Goal: Task Accomplishment & Management: Manage account settings

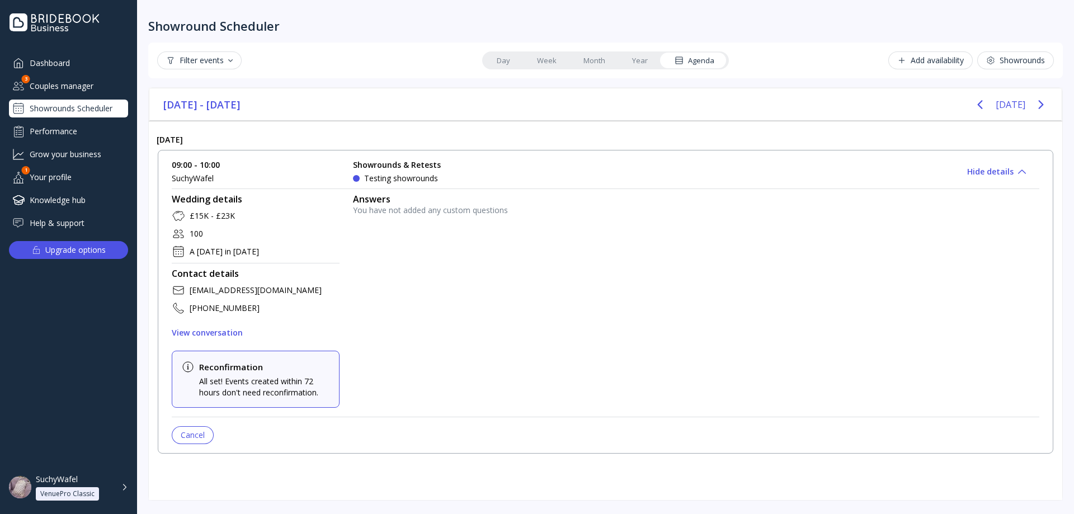
click at [86, 87] on div "Couples manager" at bounding box center [68, 86] width 119 height 18
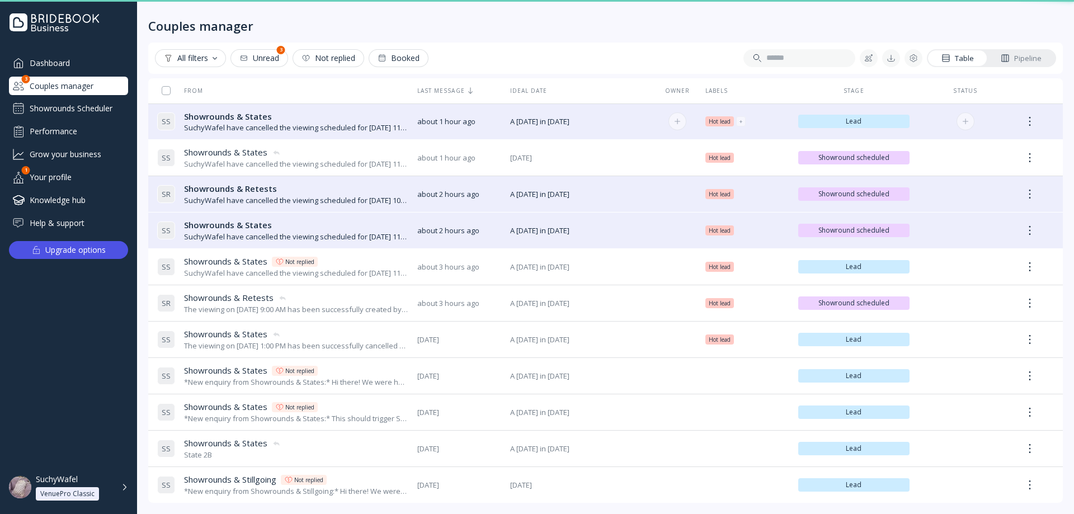
click at [269, 123] on div "SuchyWafel have cancelled the viewing scheduled for [DATE] 11:30 AM" at bounding box center [296, 128] width 224 height 11
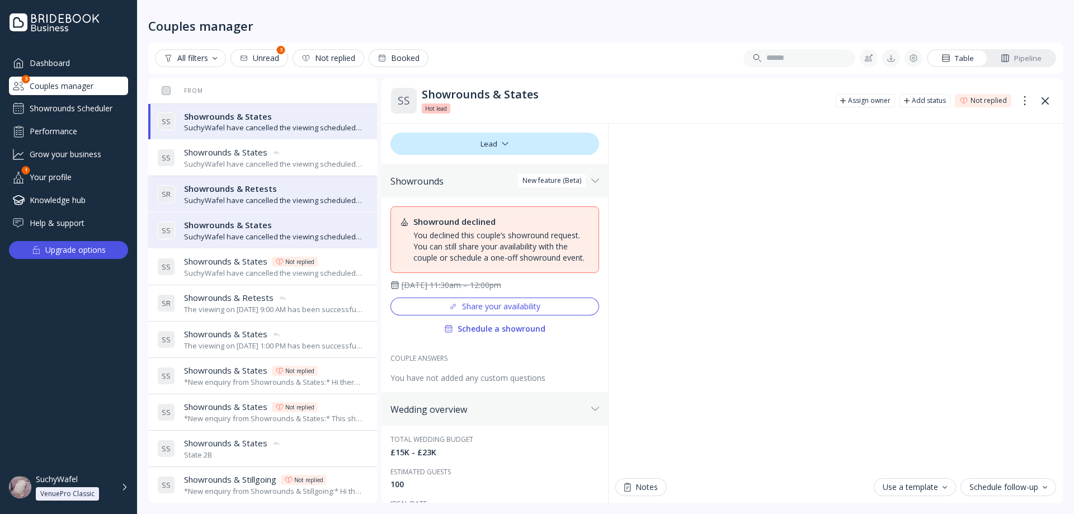
click at [267, 236] on div "SuchyWafel have cancelled the viewing scheduled for [DATE] 11:30 AM" at bounding box center [274, 237] width 180 height 11
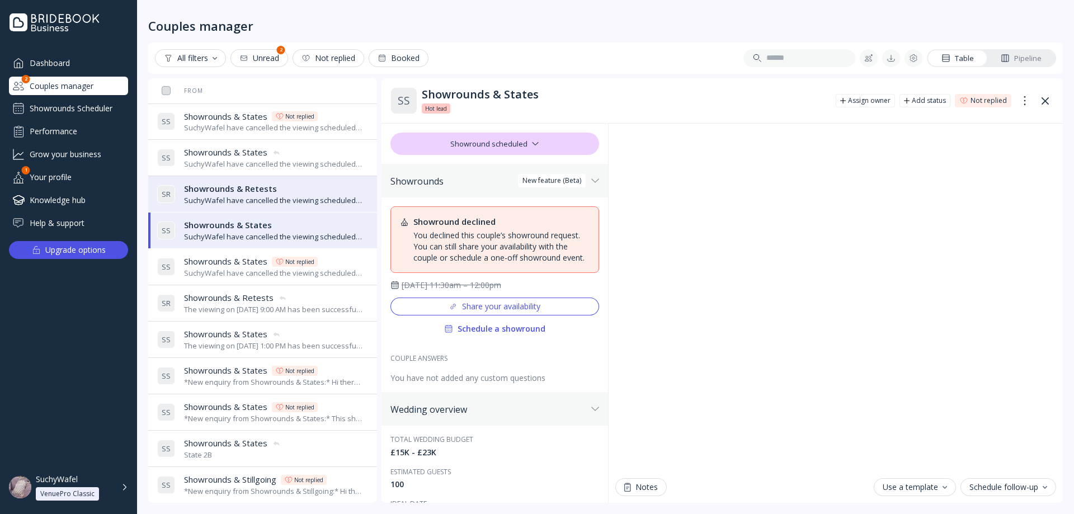
click at [277, 187] on div "Showrounds & Retests Showrounds & Retests" at bounding box center [274, 189] width 180 height 12
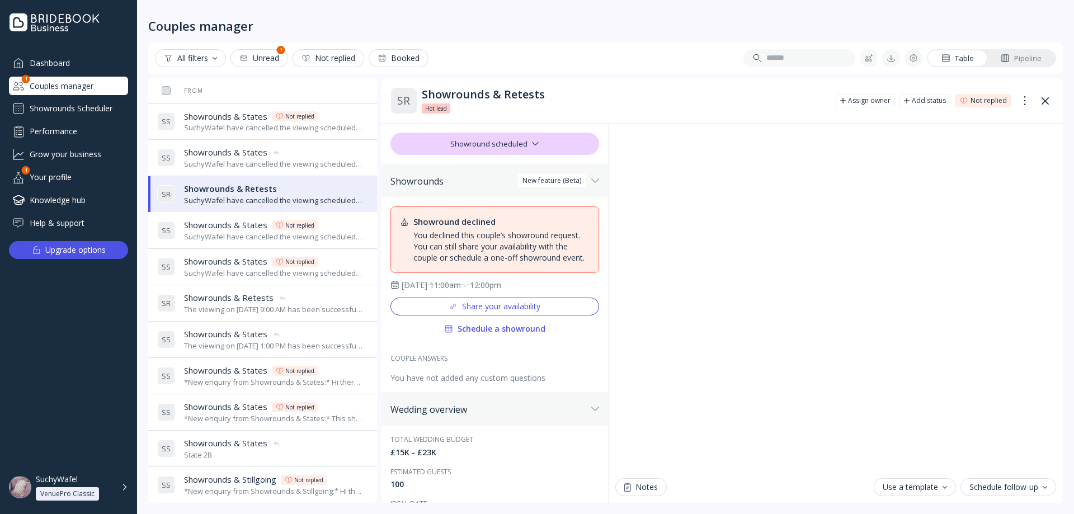
click at [303, 108] on div "S S Showrounds & States Showrounds & States Not replied SuchyWafel have cancell…" at bounding box center [260, 121] width 206 height 31
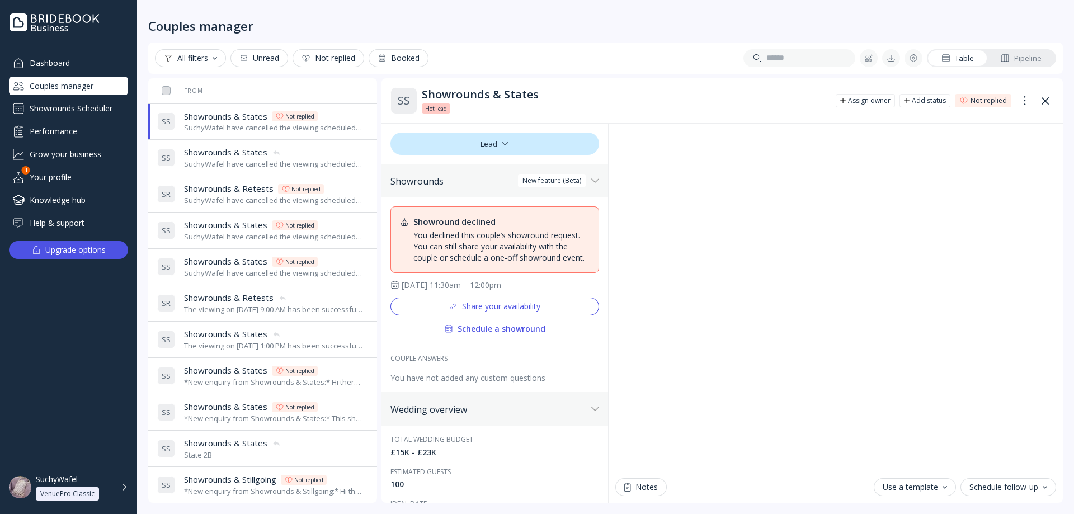
click at [74, 172] on div "Your profile" at bounding box center [68, 177] width 119 height 18
click at [69, 111] on div "Showrounds Scheduler" at bounding box center [68, 109] width 119 height 18
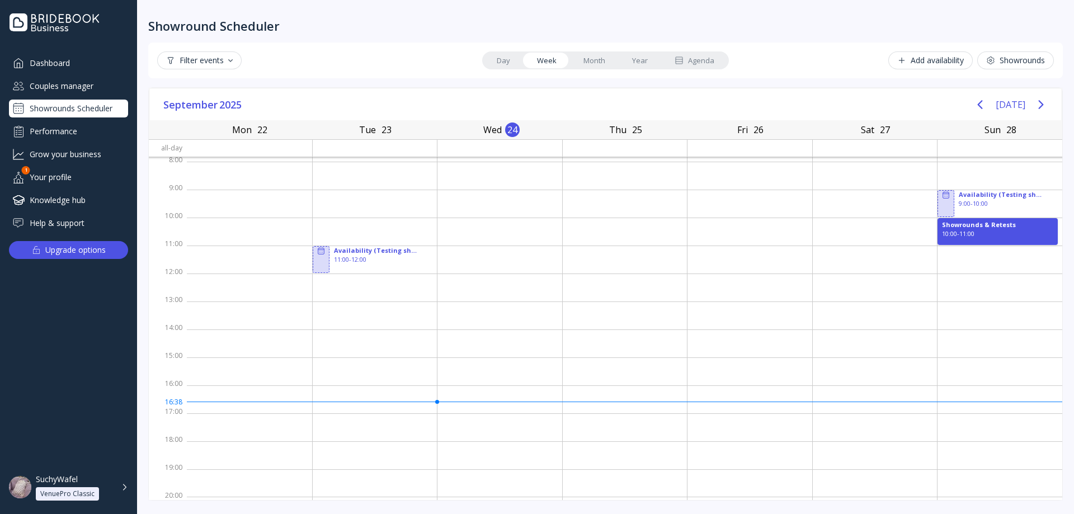
scroll to position [2, 0]
click at [74, 80] on div "Couples manager" at bounding box center [68, 86] width 119 height 18
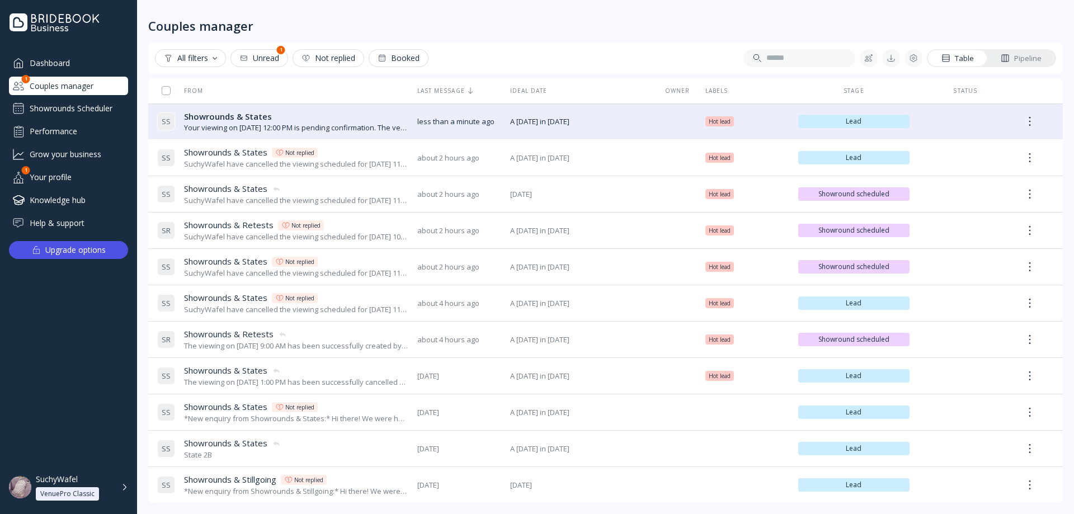
click at [93, 95] on div "Dashboard Couples manager 1 Showrounds Scheduler Performance Grow your business…" at bounding box center [68, 143] width 119 height 178
click at [92, 90] on div "Couples manager" at bounding box center [68, 86] width 119 height 18
click at [246, 131] on div "Your viewing on [DATE] 12:00 PM is pending confirmation. The venue will approve…" at bounding box center [296, 128] width 224 height 11
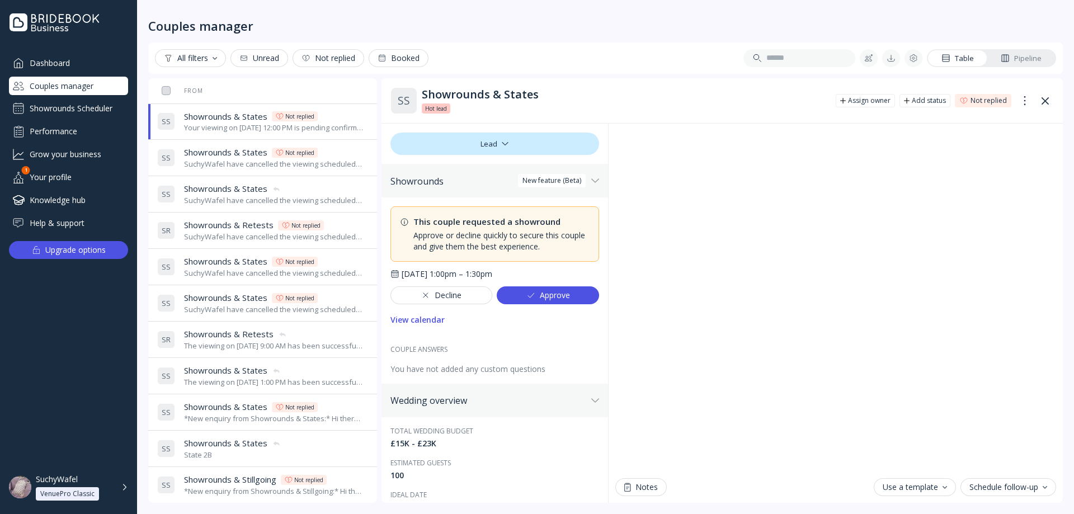
click at [57, 59] on div "Dashboard" at bounding box center [68, 63] width 119 height 18
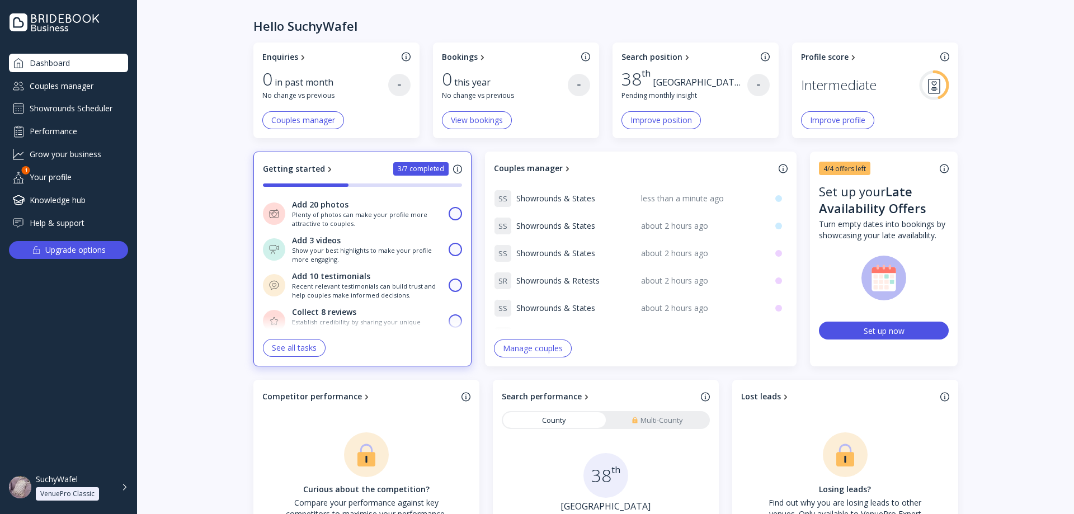
click at [61, 111] on div "Showrounds Scheduler" at bounding box center [68, 109] width 119 height 18
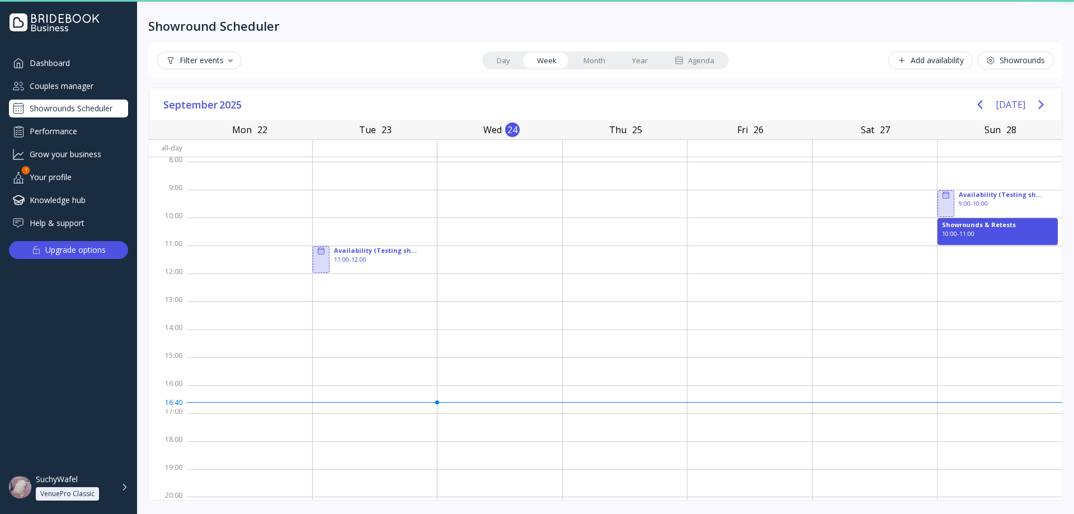
scroll to position [2, 0]
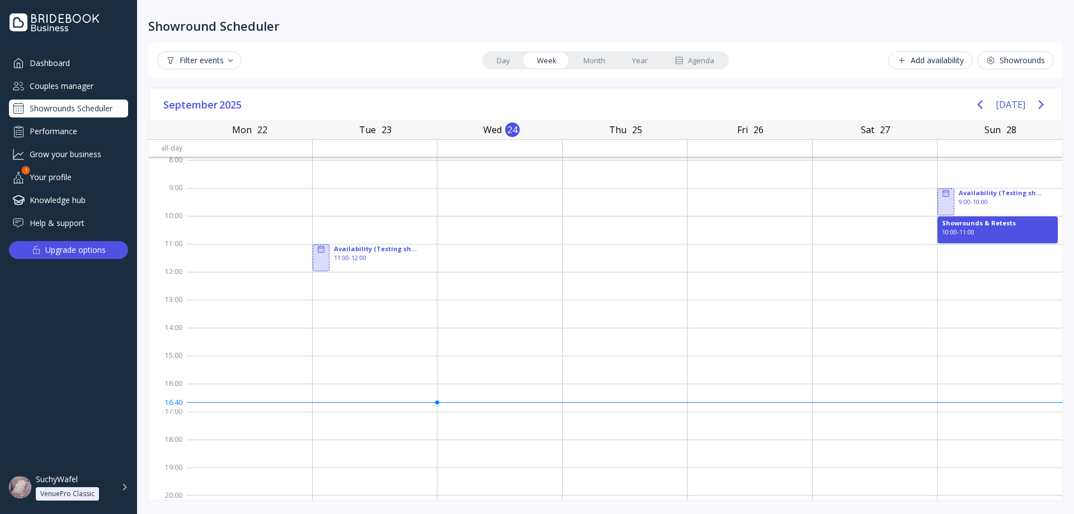
click at [39, 78] on div "Couples manager" at bounding box center [68, 86] width 119 height 18
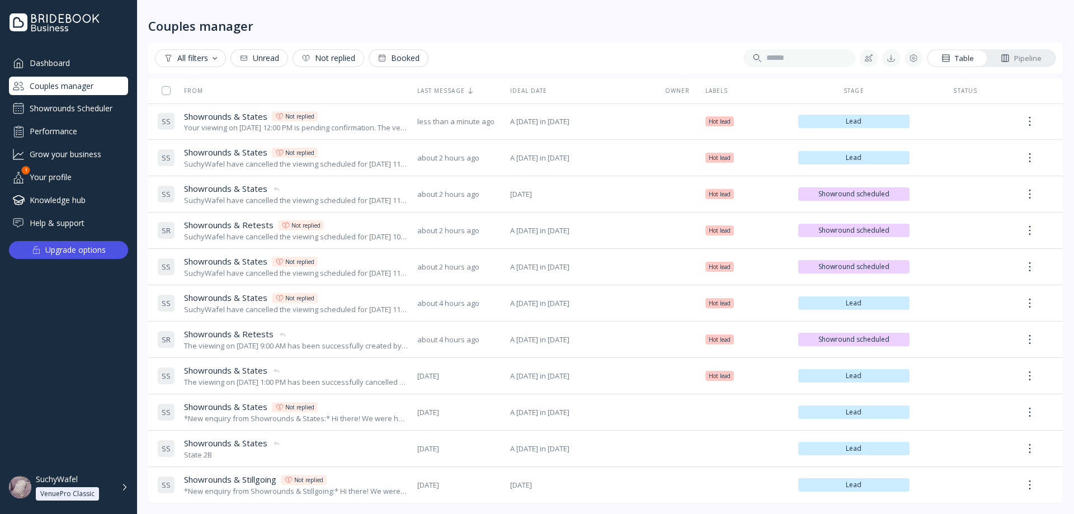
click at [62, 111] on div "Showrounds Scheduler" at bounding box center [68, 109] width 119 height 18
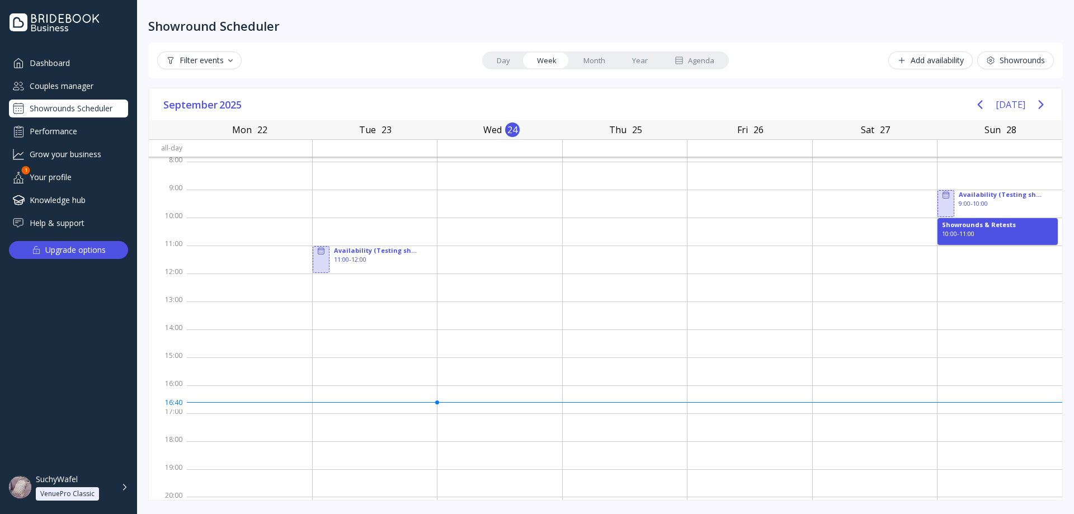
scroll to position [2, 0]
click at [693, 59] on div "Agenda" at bounding box center [695, 60] width 40 height 11
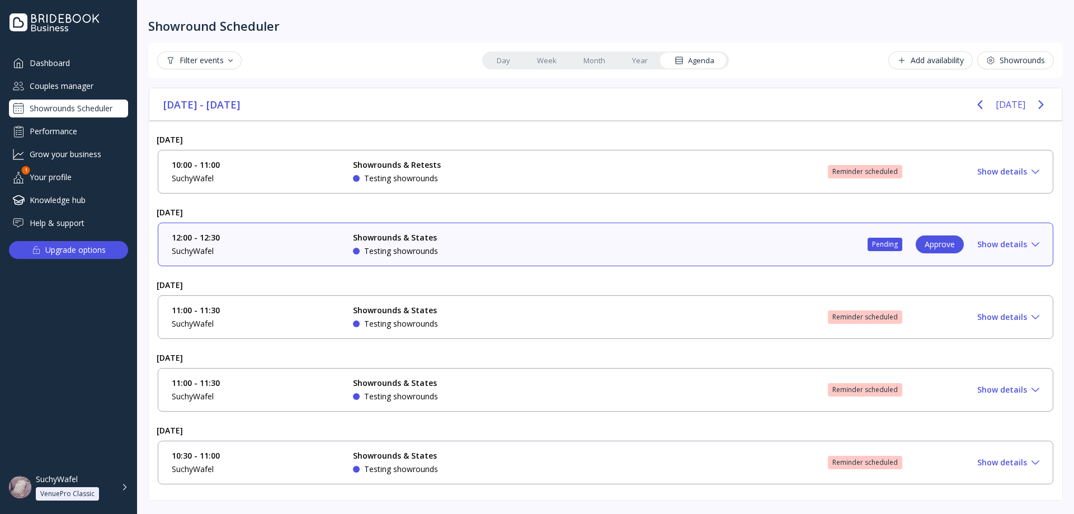
scroll to position [9, 0]
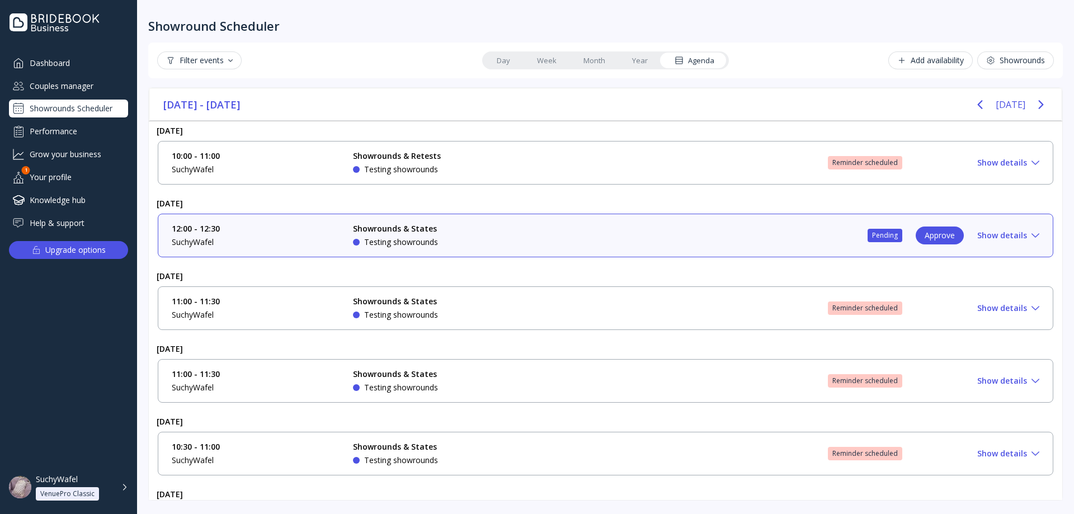
click at [77, 95] on div "Dashboard Couples manager Showrounds Scheduler Performance Grow your business Y…" at bounding box center [68, 143] width 119 height 178
click at [77, 88] on div "Couples manager" at bounding box center [68, 86] width 119 height 18
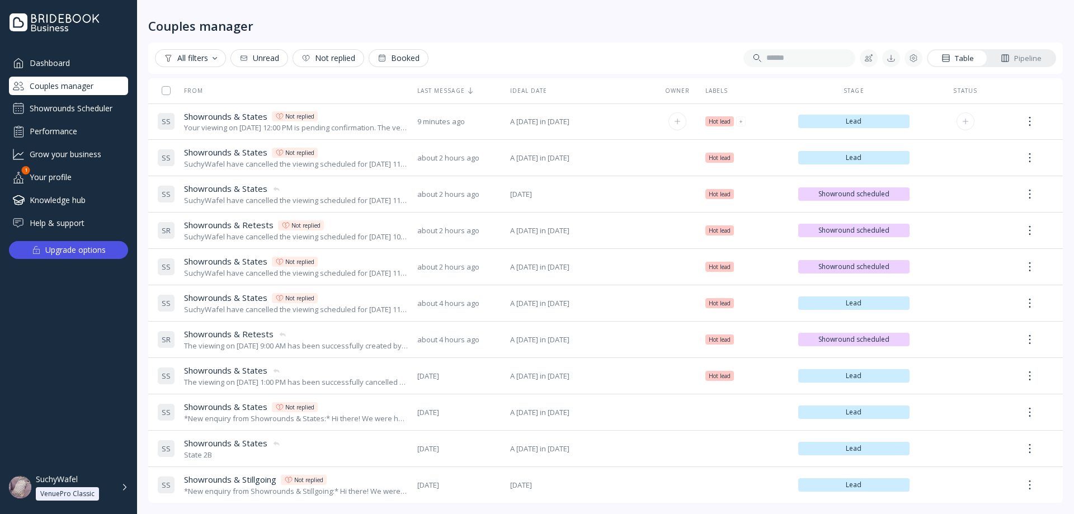
click at [247, 114] on span "Showrounds & States" at bounding box center [225, 117] width 83 height 12
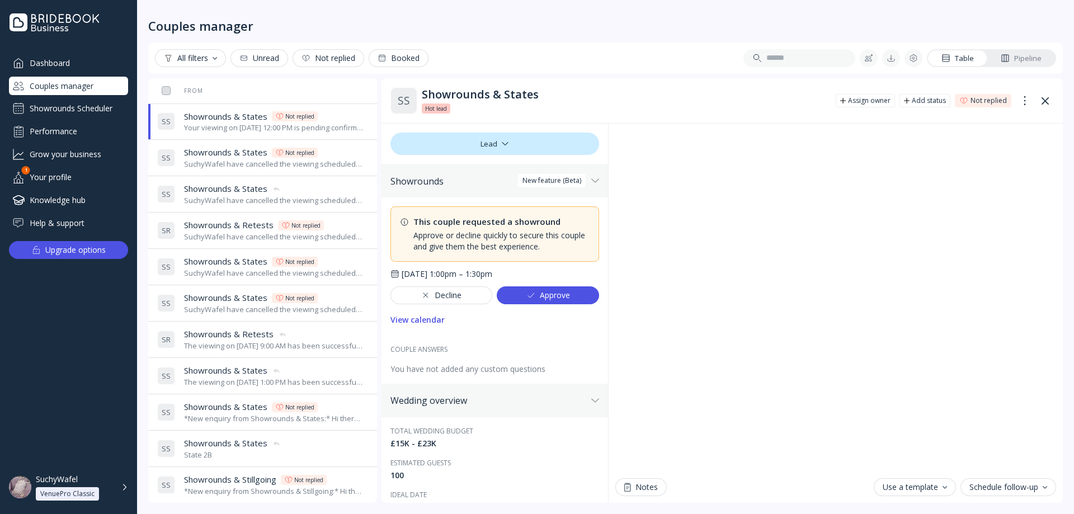
click at [80, 110] on div "Showrounds Scheduler" at bounding box center [68, 109] width 119 height 18
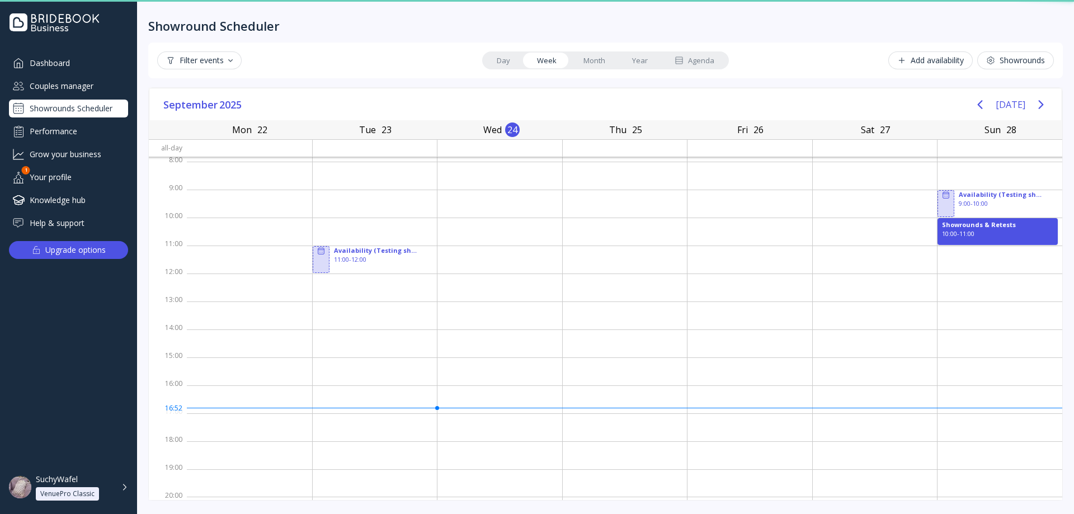
scroll to position [2, 0]
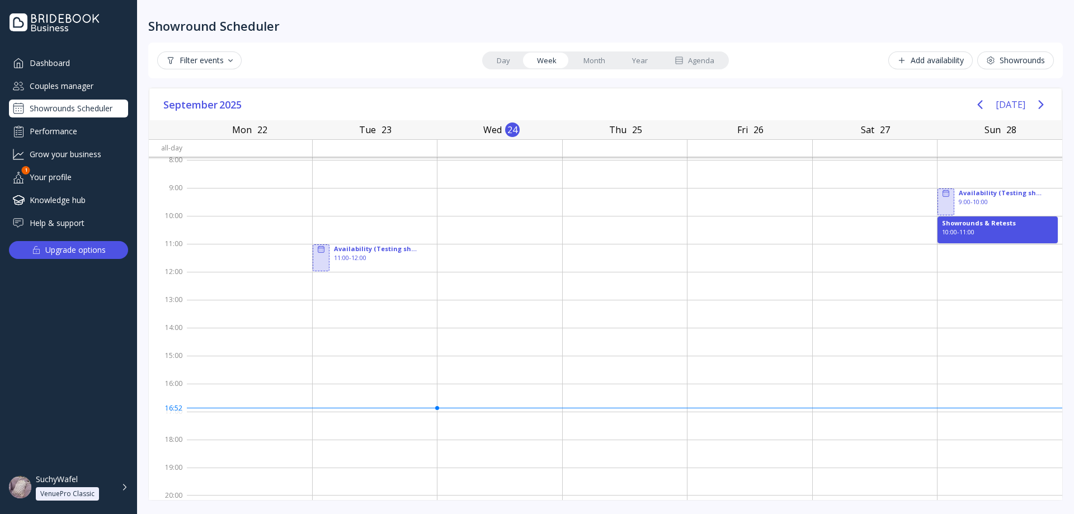
click at [222, 61] on div "Filter events" at bounding box center [199, 60] width 67 height 9
click at [214, 90] on div "Pending" at bounding box center [200, 89] width 31 height 10
click at [214, 110] on div "Confirmed" at bounding box center [205, 110] width 41 height 10
click at [215, 121] on div "Cancelled / Declined" at bounding box center [215, 129] width 107 height 19
click at [338, 33] on div "Showround Scheduler Filter events Day Week Month Year Agenda Add availability S…" at bounding box center [605, 257] width 937 height 514
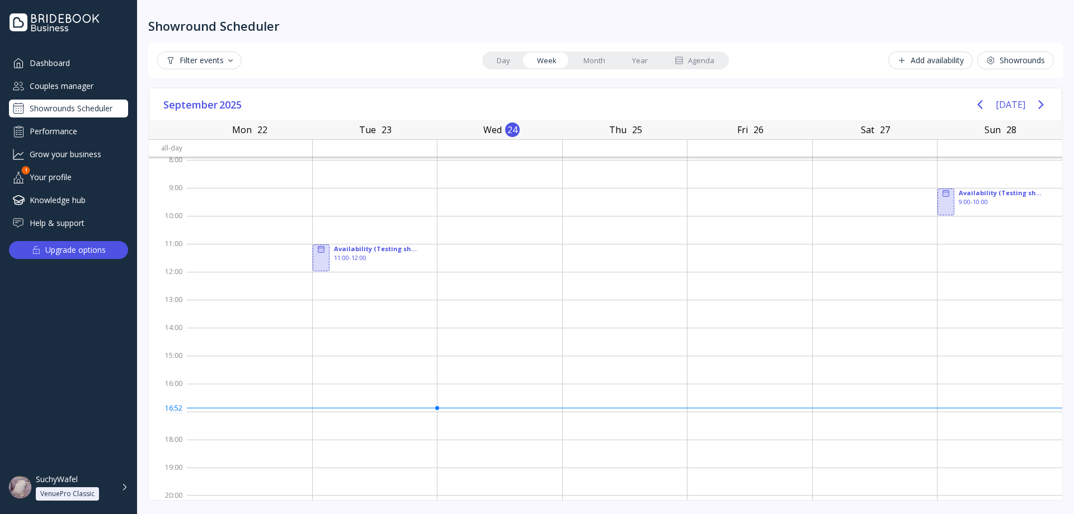
click at [228, 64] on div "Filter events" at bounding box center [199, 60] width 67 height 9
click at [692, 55] on div "Agenda" at bounding box center [695, 60] width 40 height 11
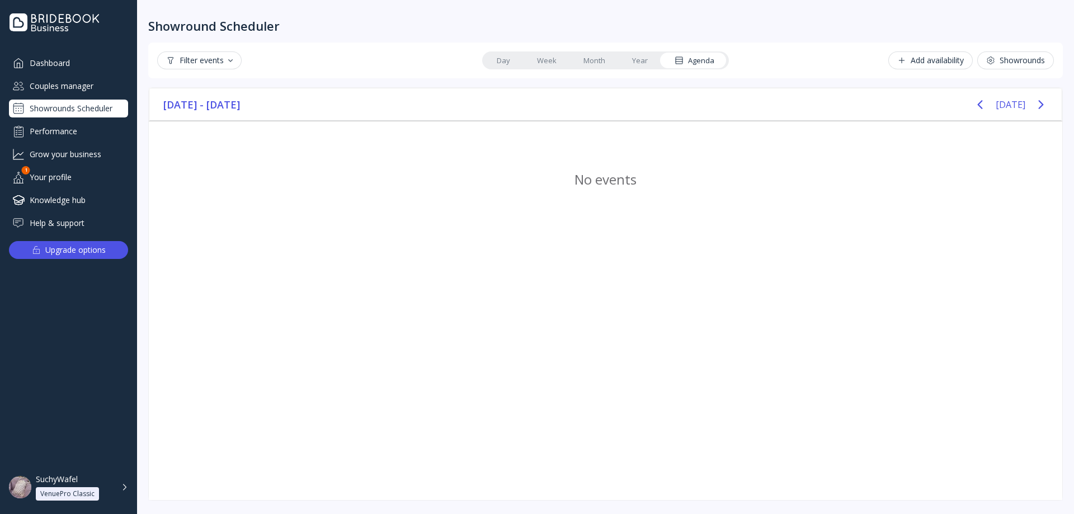
click at [237, 60] on button "Filter events" at bounding box center [199, 60] width 84 height 18
click at [228, 87] on div "Pending" at bounding box center [213, 89] width 102 height 19
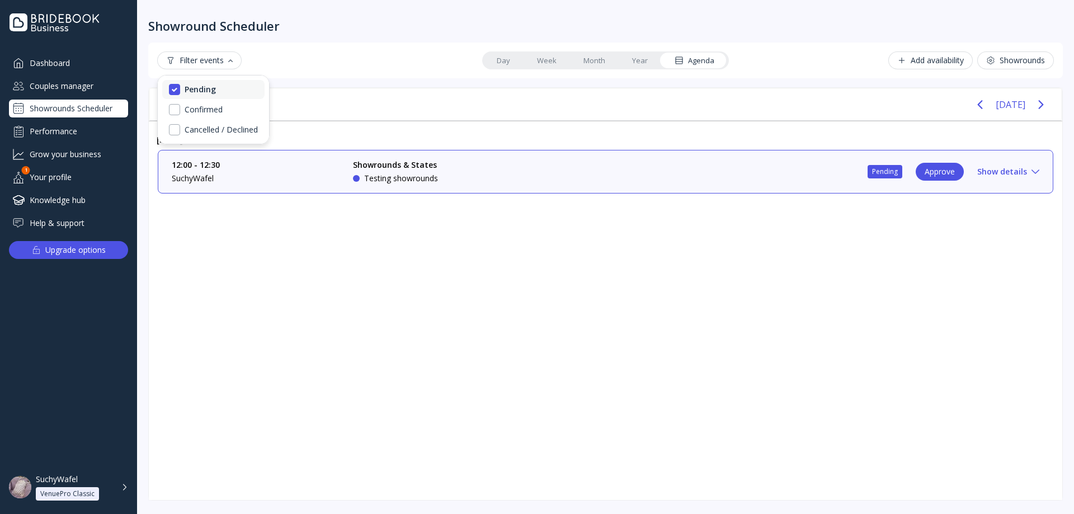
click at [228, 87] on div "Pending" at bounding box center [213, 89] width 102 height 19
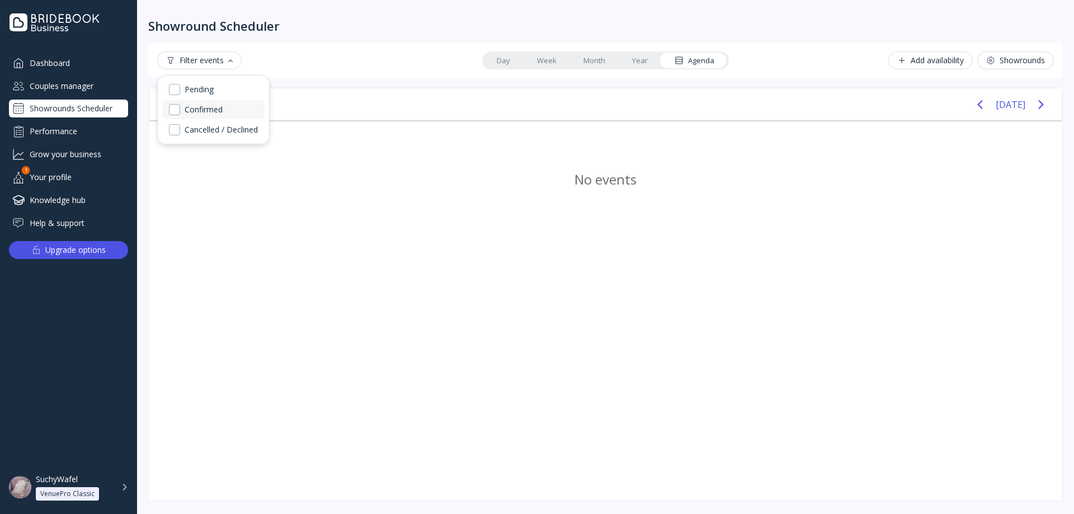
click at [214, 109] on div "Confirmed" at bounding box center [204, 110] width 38 height 10
click at [214, 109] on div "Confirmed" at bounding box center [205, 110] width 41 height 10
click at [222, 128] on div "Cancelled / Declined" at bounding box center [221, 130] width 73 height 10
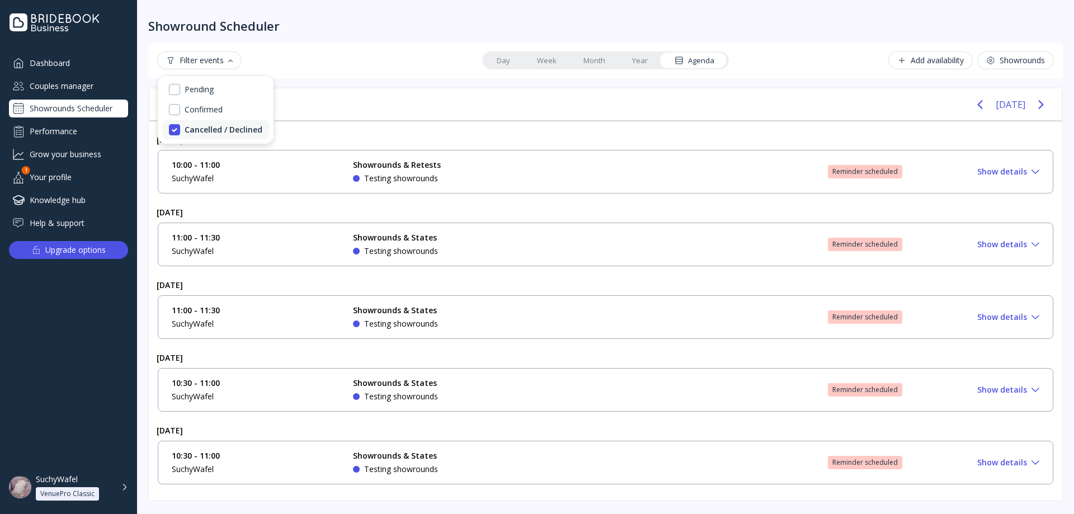
click at [222, 128] on div "Cancelled / Declined" at bounding box center [224, 130] width 78 height 10
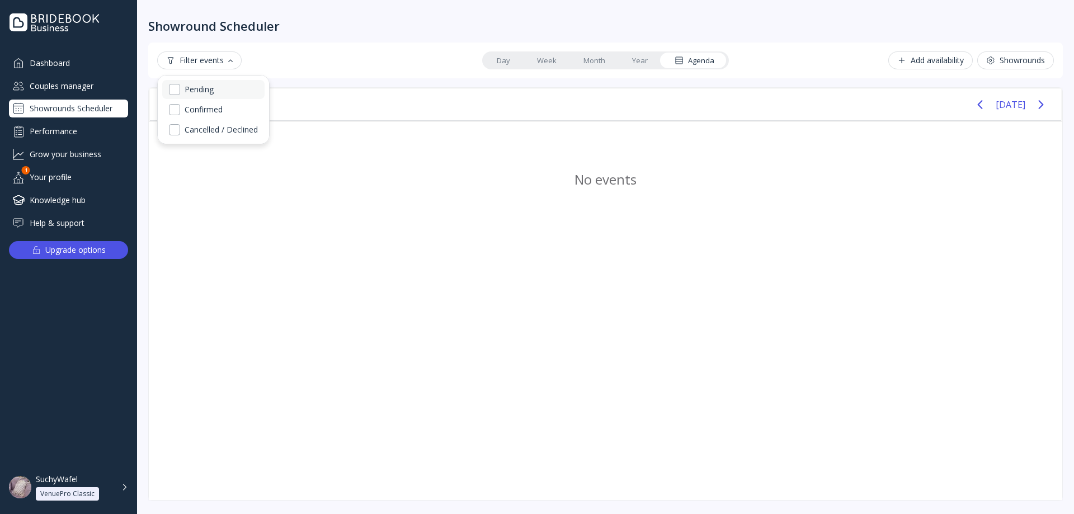
click at [195, 89] on div "Pending" at bounding box center [199, 89] width 29 height 10
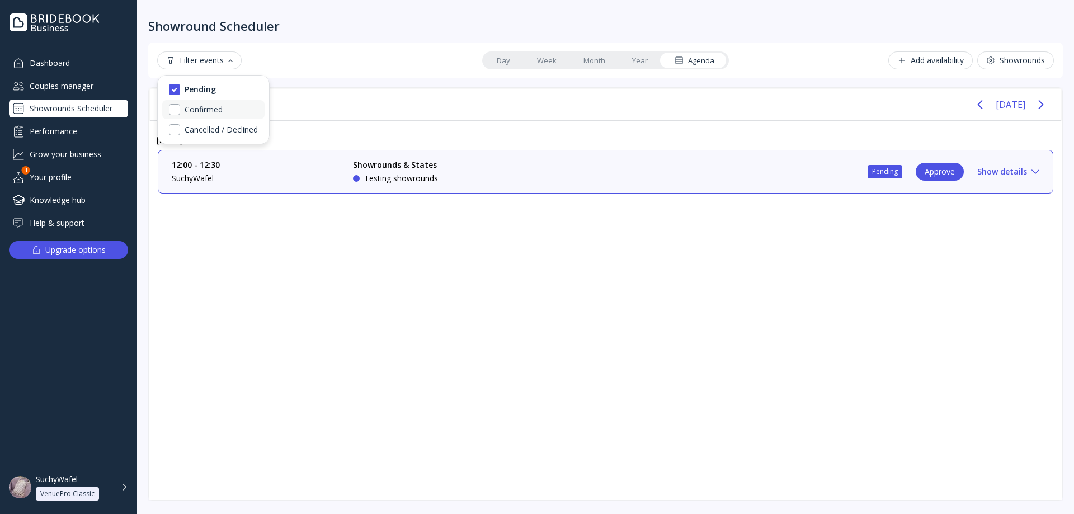
click at [203, 110] on div "Confirmed" at bounding box center [204, 110] width 38 height 10
click at [205, 125] on div "Cancelled / Declined" at bounding box center [221, 130] width 73 height 10
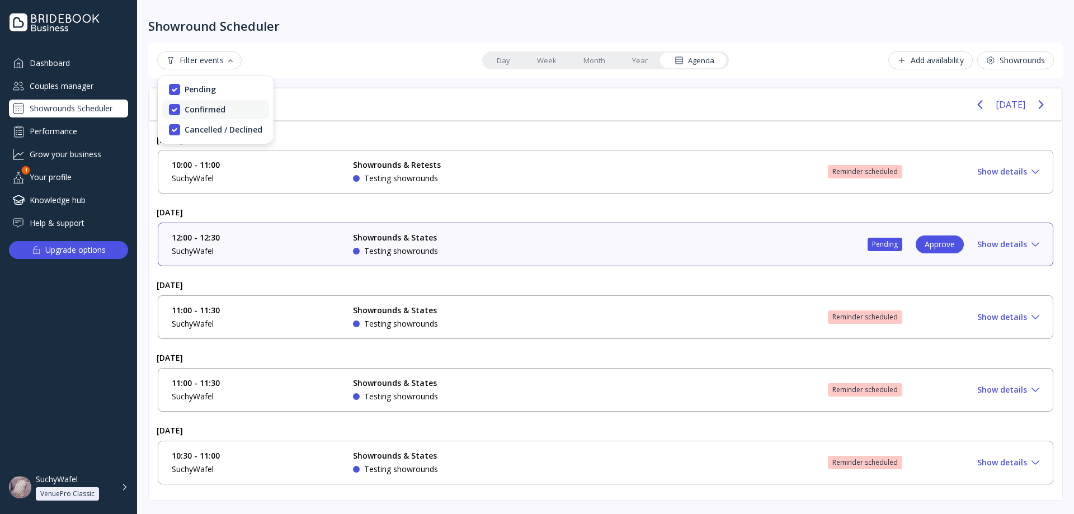
click at [203, 106] on div "Confirmed" at bounding box center [205, 110] width 41 height 10
click at [203, 87] on div "Pending" at bounding box center [200, 89] width 31 height 10
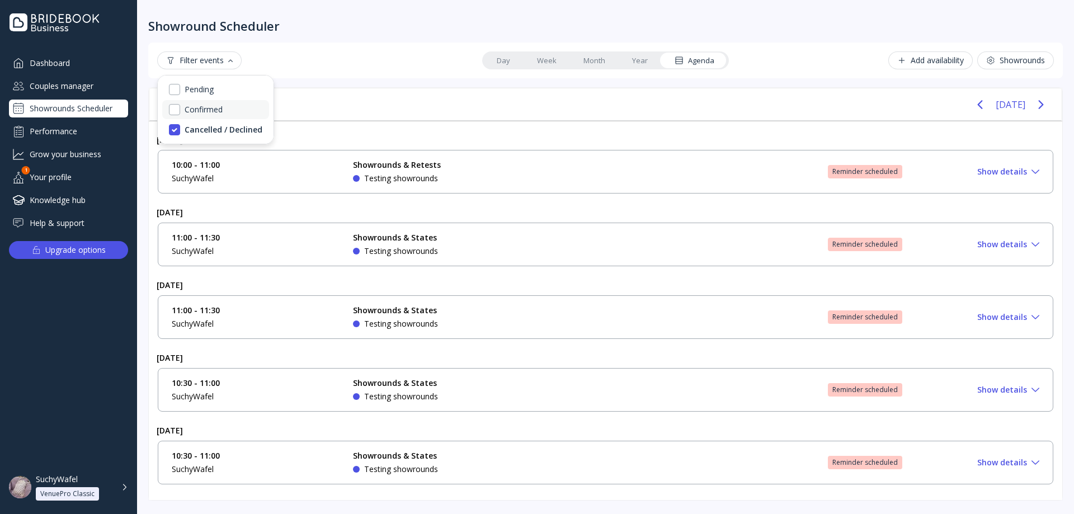
click at [203, 112] on div "Confirmed" at bounding box center [204, 110] width 38 height 10
click at [204, 130] on div "Cancelled / Declined" at bounding box center [224, 130] width 78 height 10
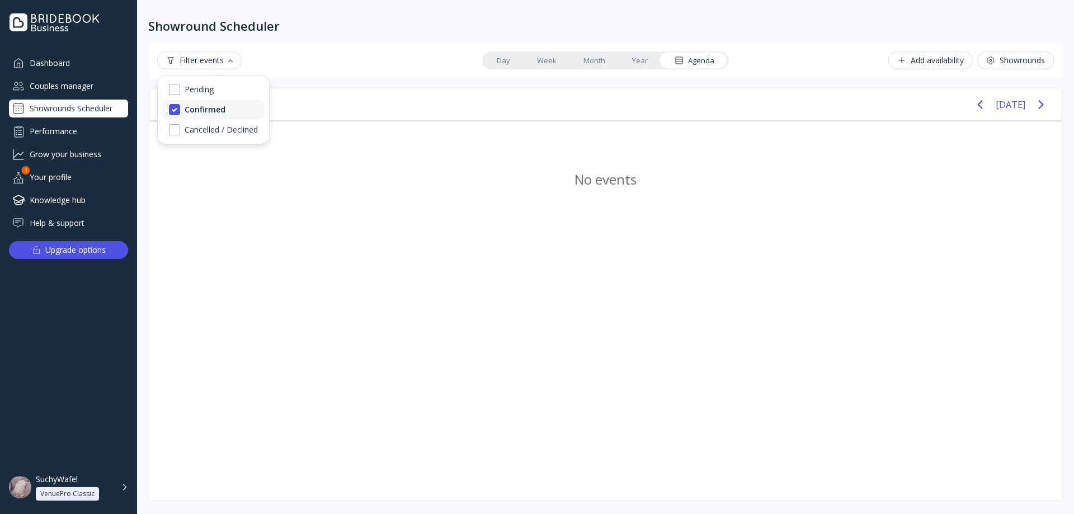
click at [205, 115] on div "Confirmed" at bounding box center [213, 109] width 102 height 19
click at [355, 49] on div "Filter events Day Week Month Year Agenda Add availability Showrounds" at bounding box center [605, 61] width 915 height 36
click at [505, 65] on link "Day" at bounding box center [503, 61] width 40 height 16
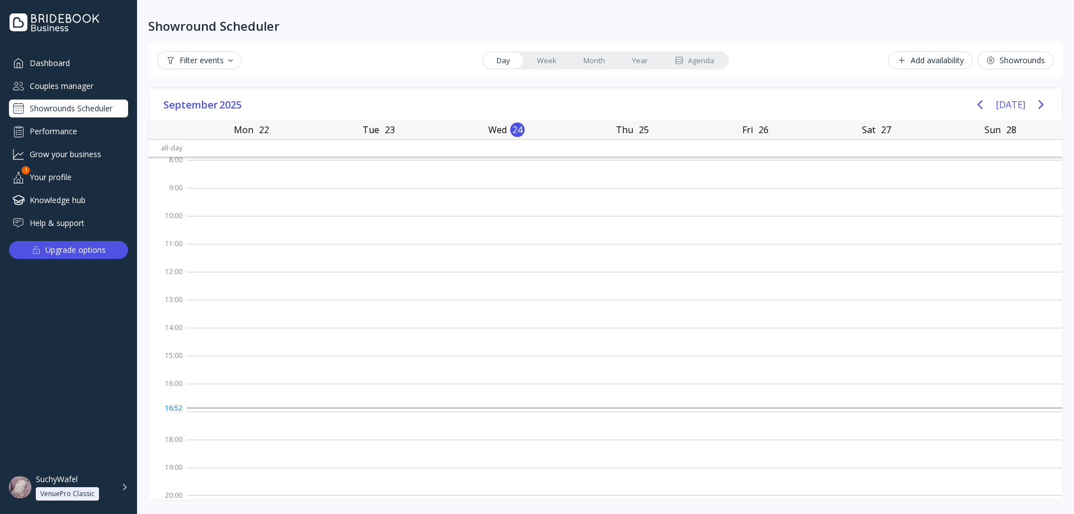
click at [548, 62] on link "Week" at bounding box center [547, 61] width 46 height 16
click at [578, 59] on link "Month" at bounding box center [594, 61] width 49 height 16
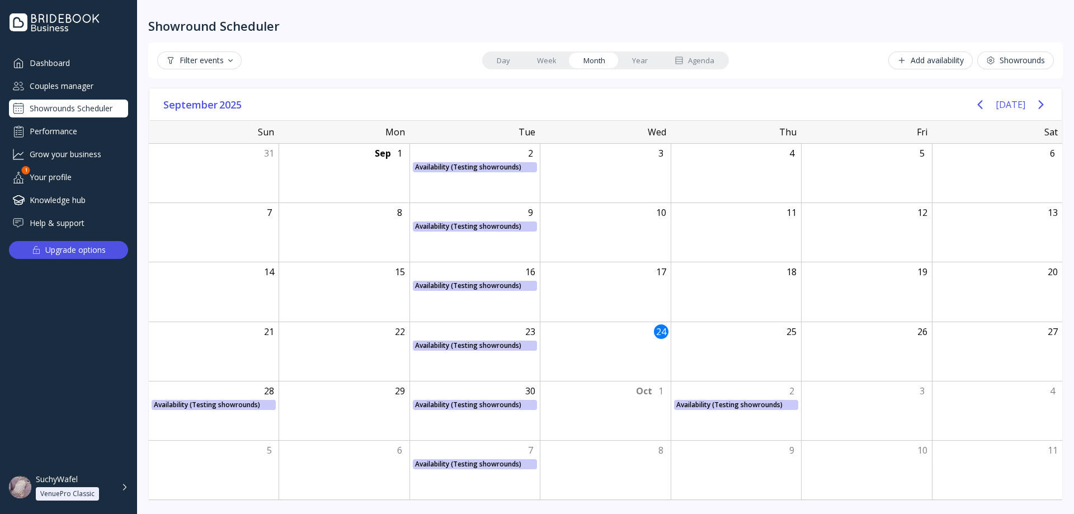
click at [629, 53] on link "Year" at bounding box center [640, 61] width 43 height 16
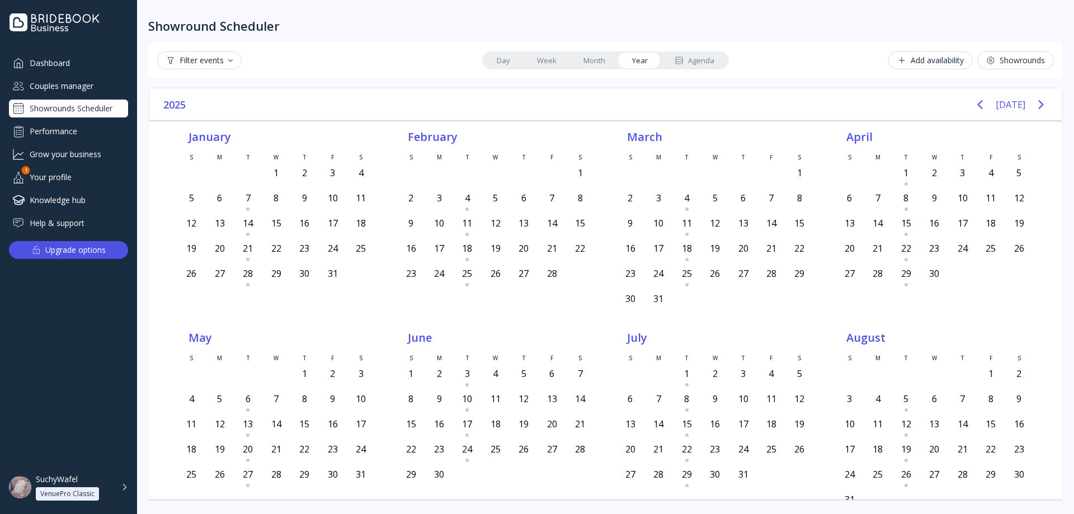
click at [680, 53] on link "Agenda" at bounding box center [694, 61] width 67 height 16
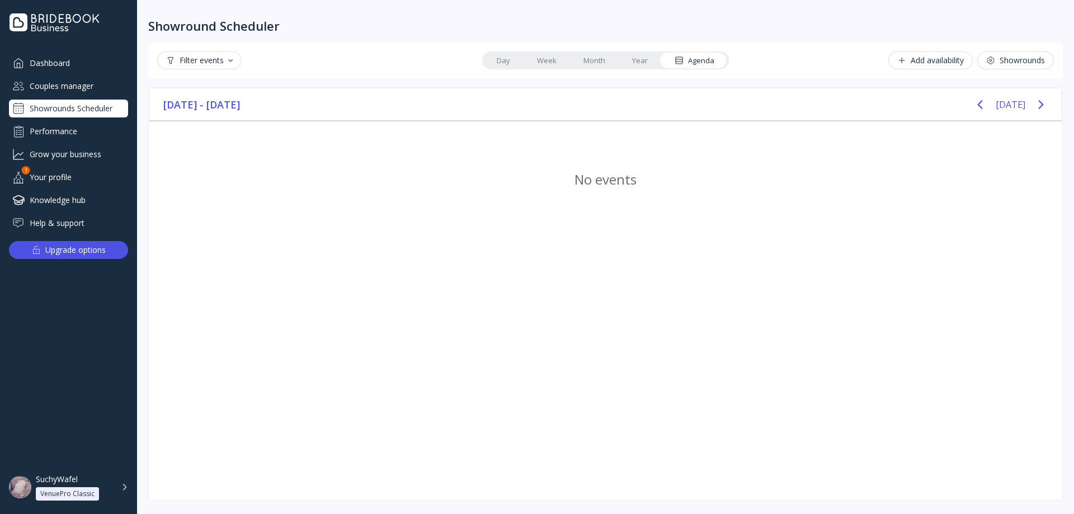
click at [198, 69] on button "Filter events" at bounding box center [199, 60] width 84 height 18
click at [203, 62] on div "Filter events" at bounding box center [199, 60] width 67 height 9
click at [206, 62] on div "Filter events" at bounding box center [199, 60] width 67 height 9
click at [200, 87] on div "Pending" at bounding box center [199, 86] width 29 height 10
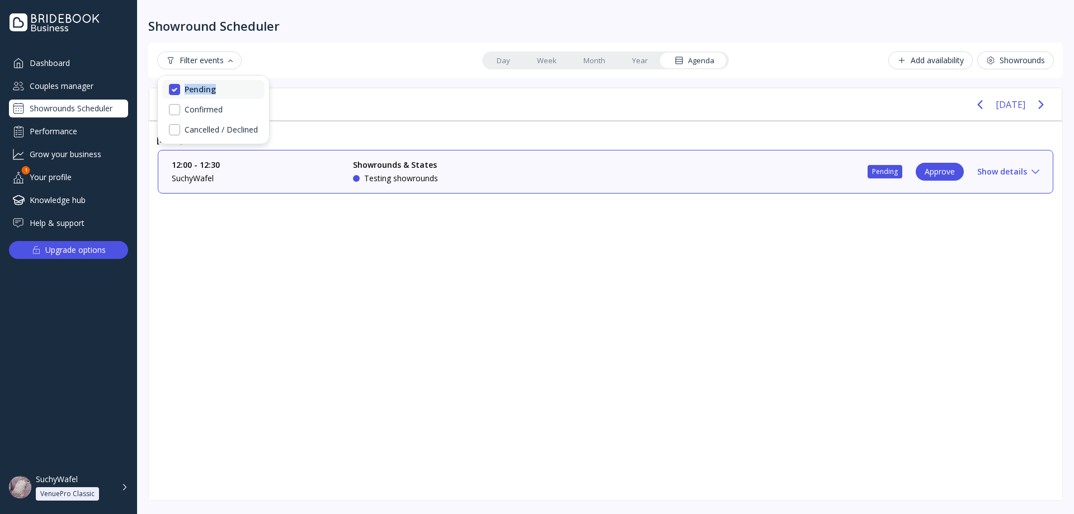
click at [200, 87] on div "Pending" at bounding box center [200, 89] width 31 height 10
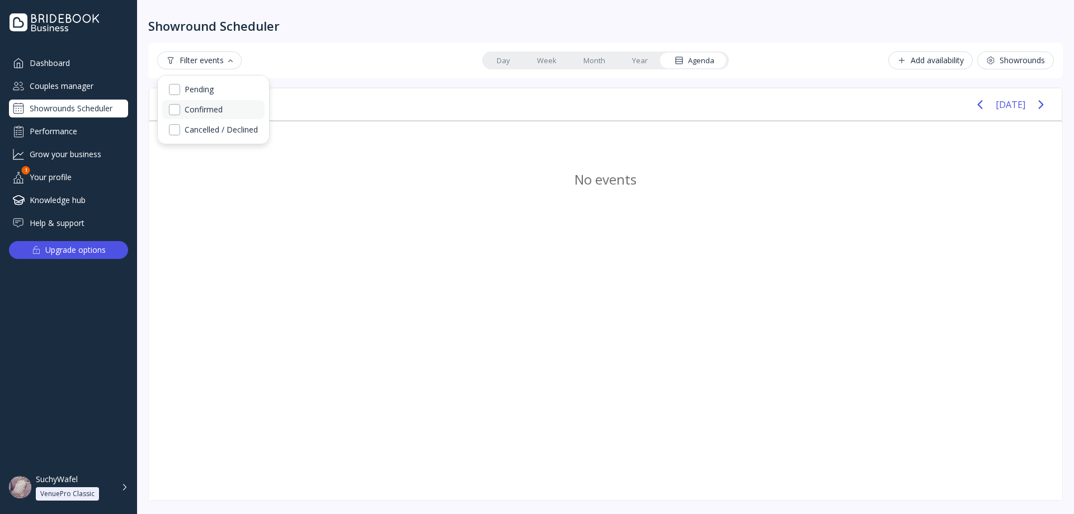
click at [205, 103] on div "Confirmed" at bounding box center [213, 109] width 102 height 19
click at [206, 136] on div "Cancelled / Declined" at bounding box center [213, 129] width 102 height 19
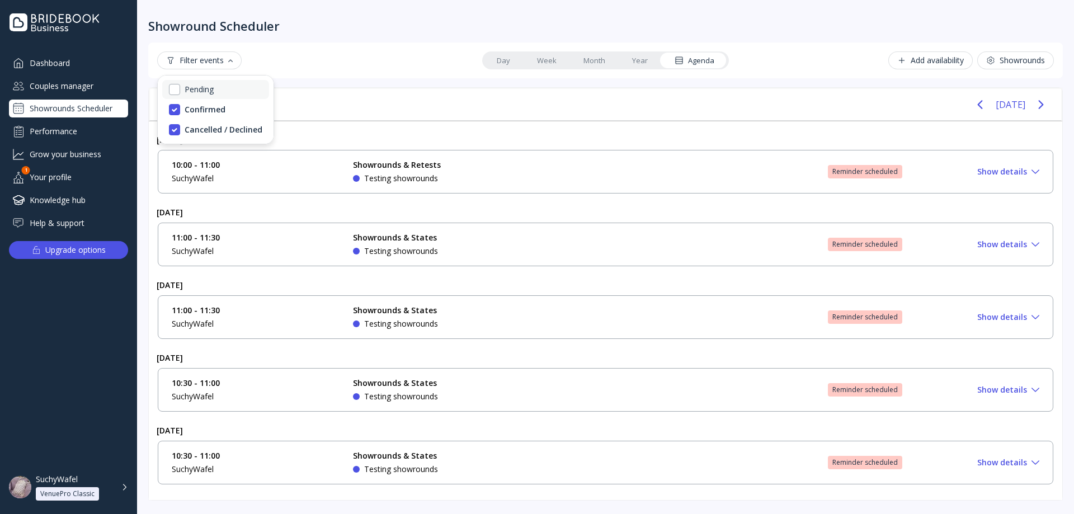
click at [203, 91] on div "Pending" at bounding box center [199, 89] width 29 height 10
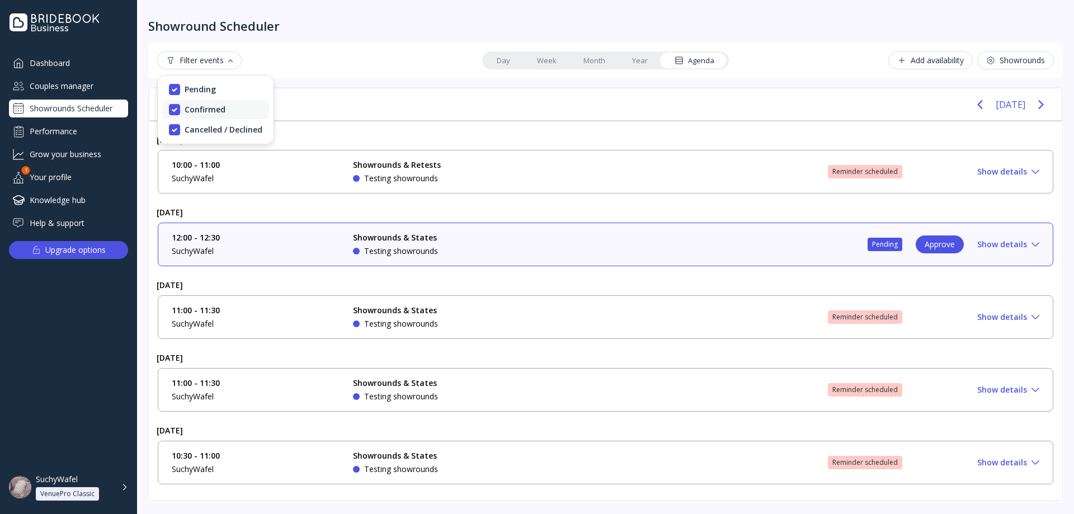
click at [202, 112] on div "Confirmed" at bounding box center [205, 110] width 41 height 10
click at [202, 125] on div "Cancelled / Declined" at bounding box center [224, 130] width 78 height 10
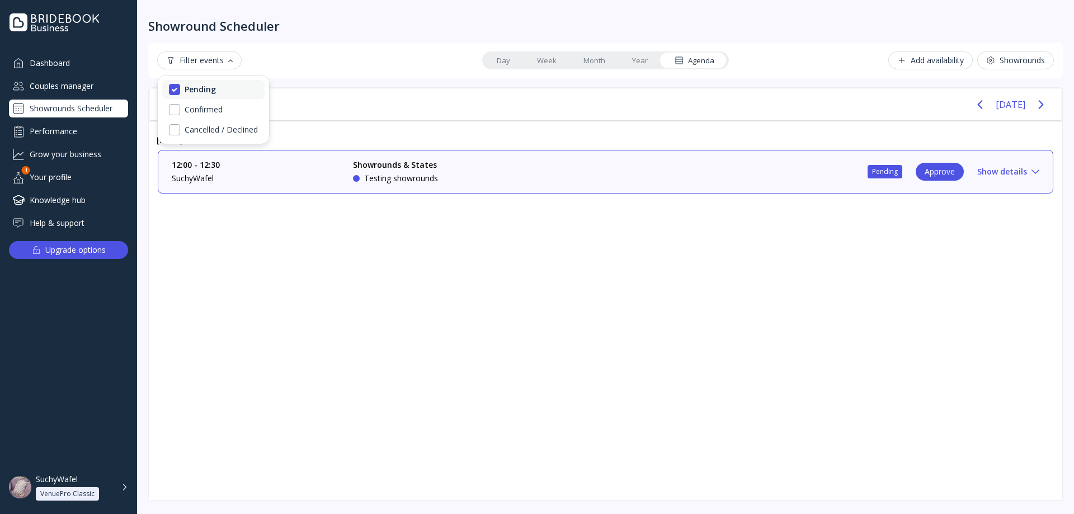
click at [202, 84] on div "Pending" at bounding box center [200, 89] width 31 height 10
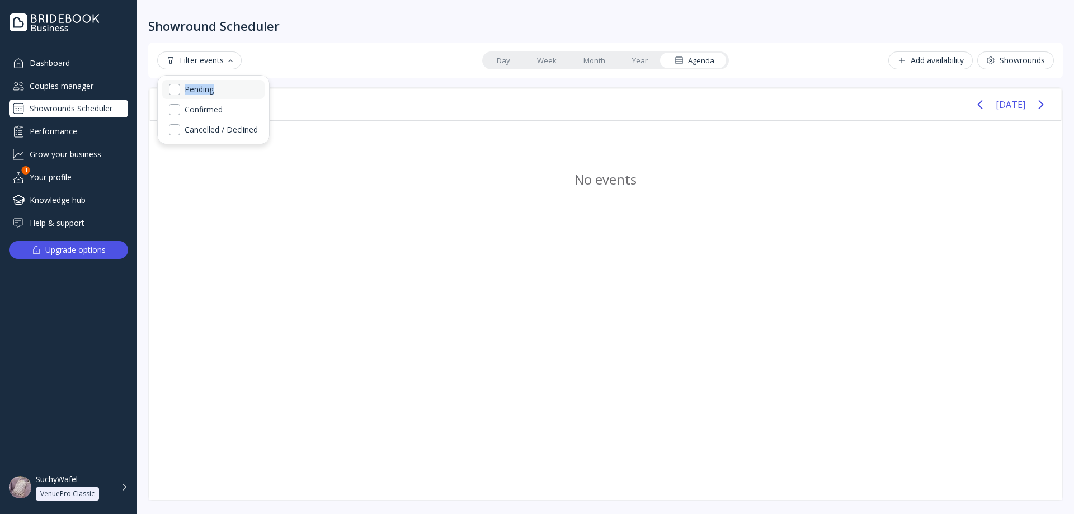
click at [202, 84] on div "Pending" at bounding box center [199, 89] width 29 height 10
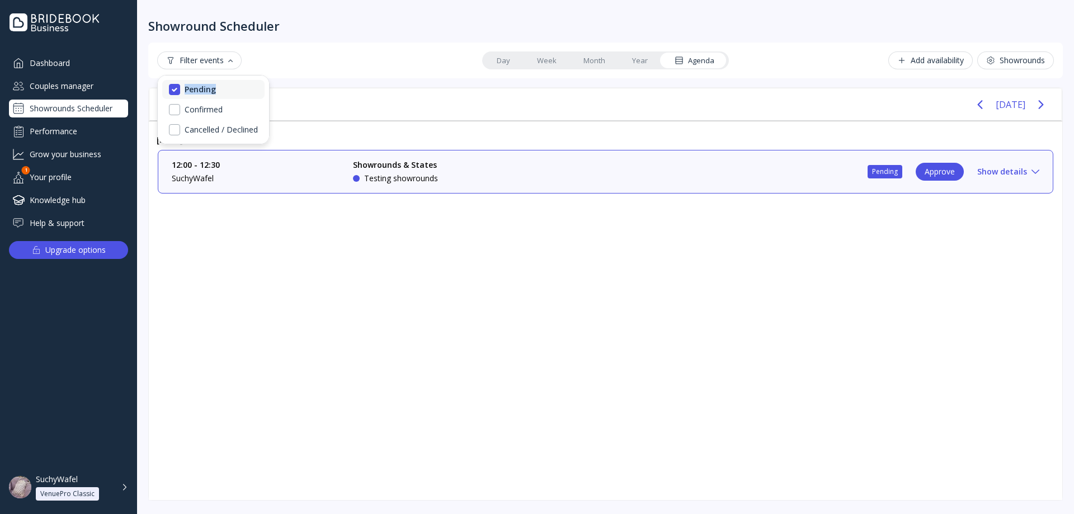
click at [202, 84] on div "Pending" at bounding box center [200, 89] width 31 height 10
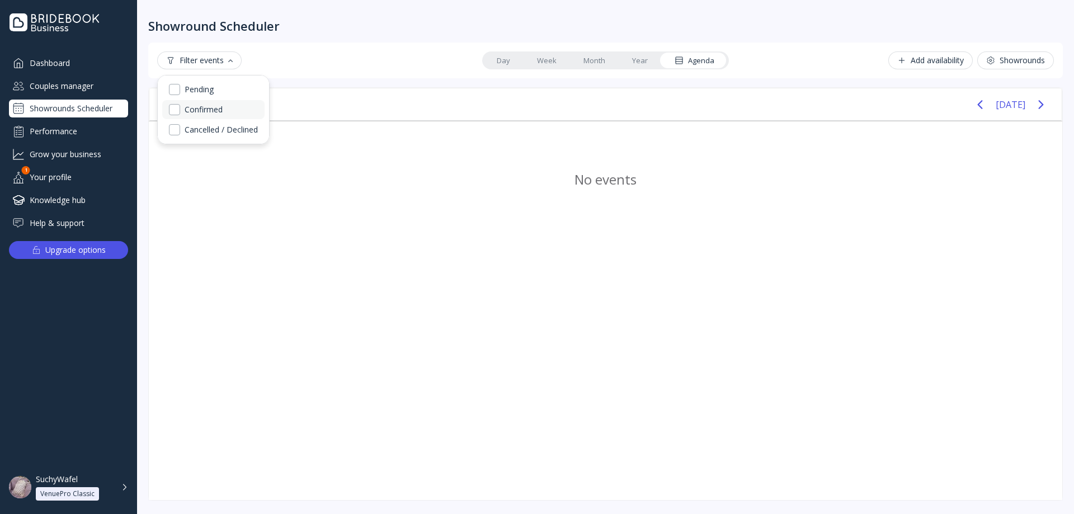
click at [200, 103] on div "Confirmed" at bounding box center [213, 109] width 102 height 19
click at [208, 124] on div "Cancelled / Declined" at bounding box center [213, 129] width 102 height 19
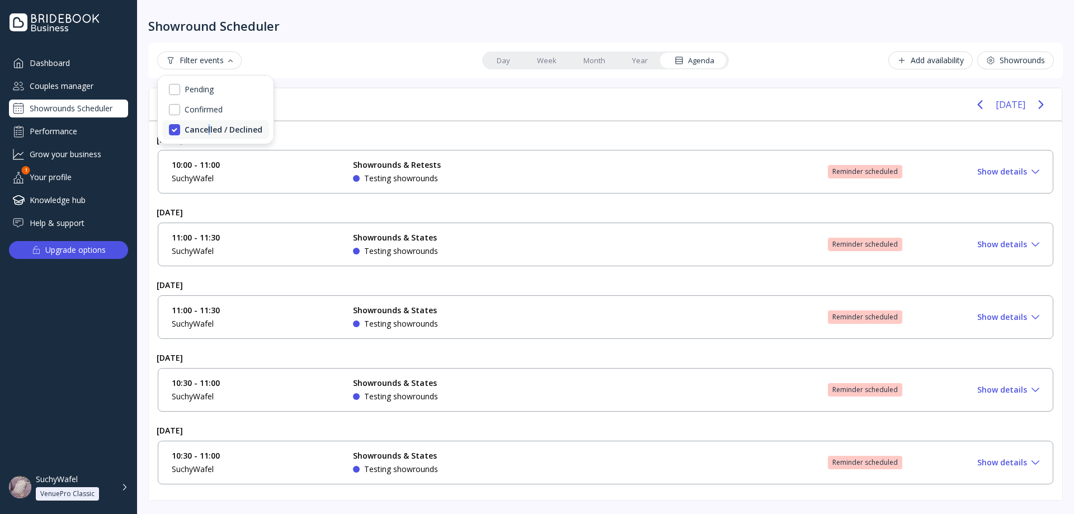
click at [208, 124] on div "Cancelled / Declined" at bounding box center [215, 129] width 107 height 19
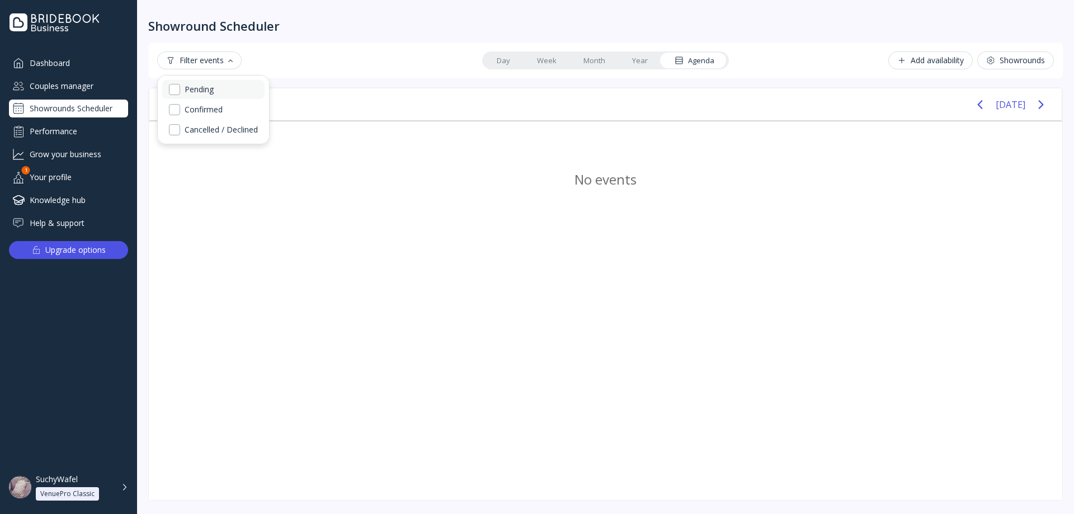
click at [204, 92] on div "Pending" at bounding box center [199, 89] width 29 height 10
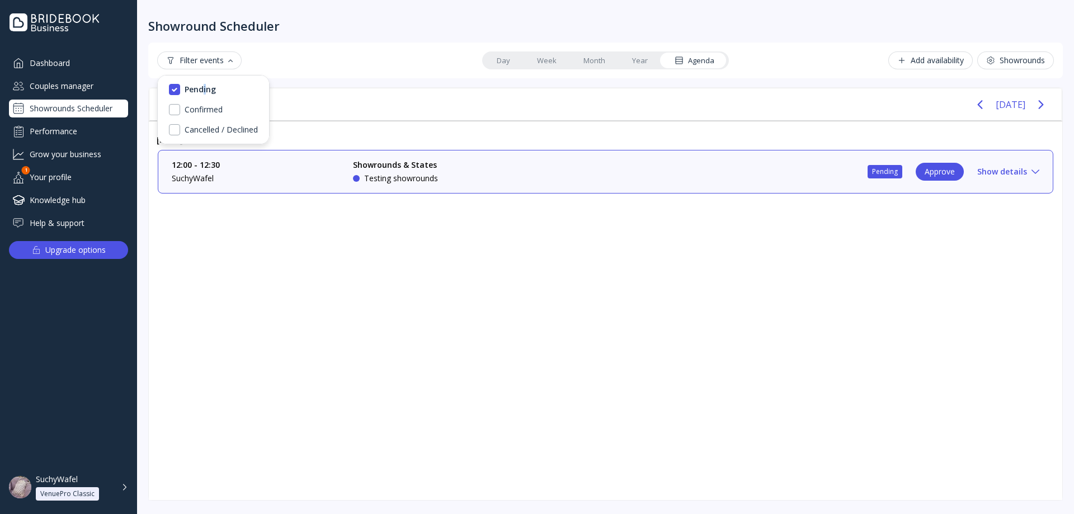
click at [947, 168] on div "Approve" at bounding box center [940, 171] width 30 height 9
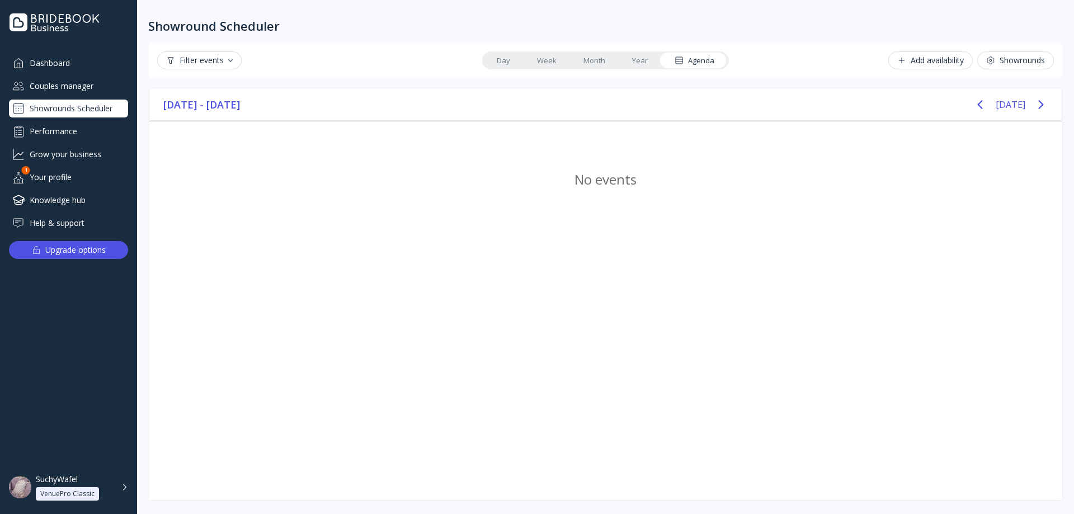
click at [195, 48] on div "Filter events Day Week Month Year Agenda Add availability Showrounds" at bounding box center [605, 61] width 915 height 36
click at [205, 54] on button "Filter events" at bounding box center [199, 60] width 84 height 18
click at [213, 91] on div "Pending" at bounding box center [200, 89] width 31 height 10
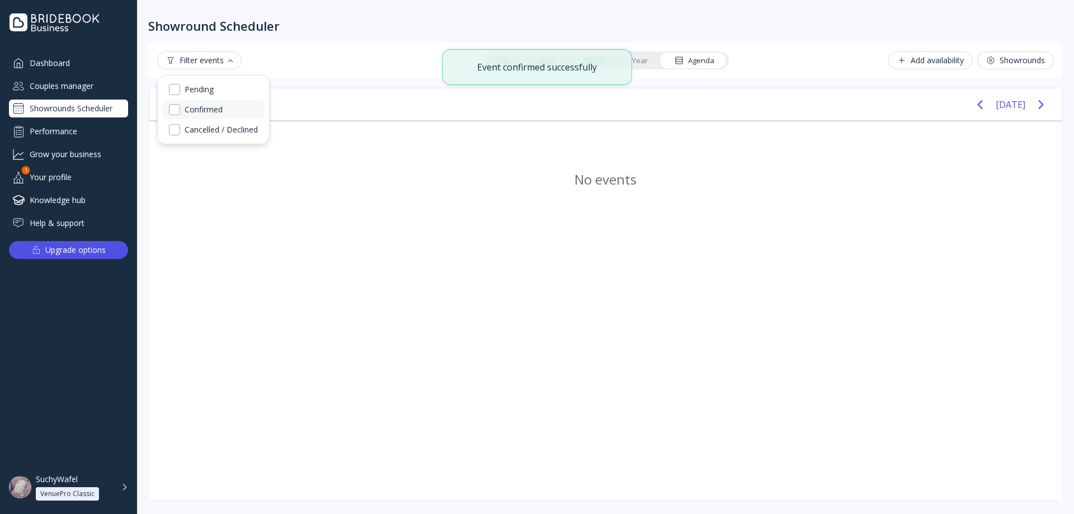
click at [213, 110] on div "Confirmed" at bounding box center [204, 110] width 38 height 10
click at [214, 109] on div "Confirmed" at bounding box center [205, 110] width 41 height 10
click at [218, 130] on div "Cancelled / Declined" at bounding box center [221, 130] width 73 height 10
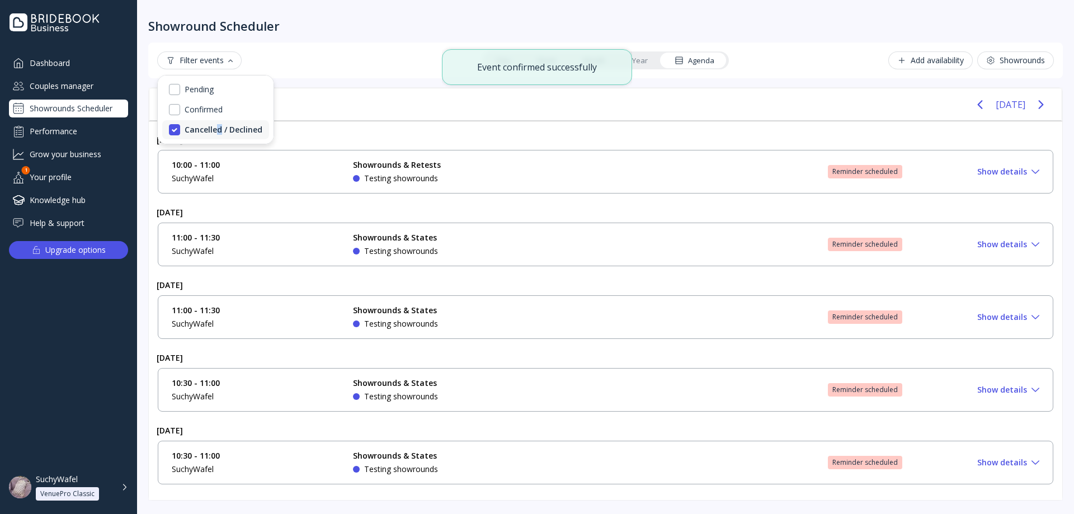
click at [218, 130] on div "Cancelled / Declined" at bounding box center [224, 130] width 78 height 10
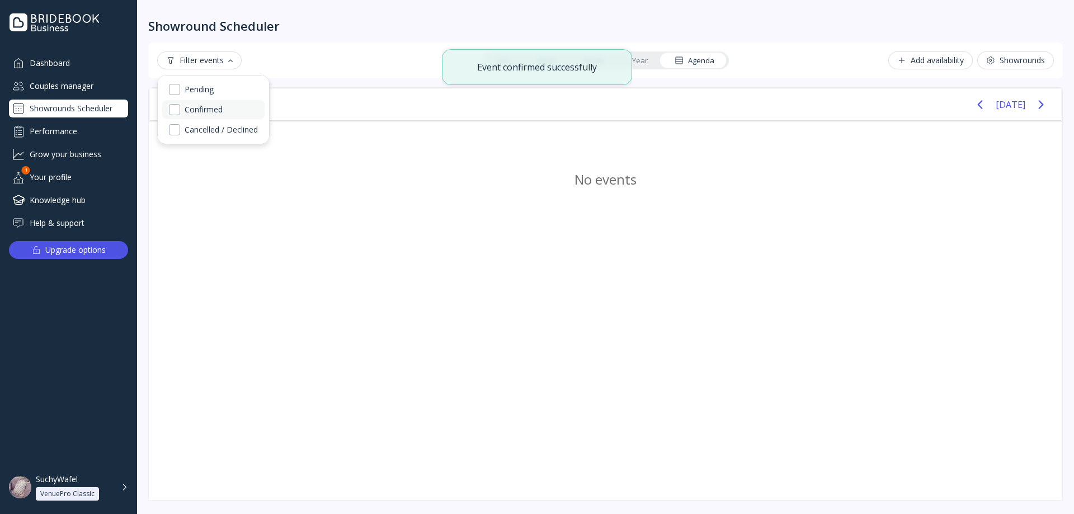
click at [218, 112] on div "Confirmed" at bounding box center [204, 110] width 38 height 10
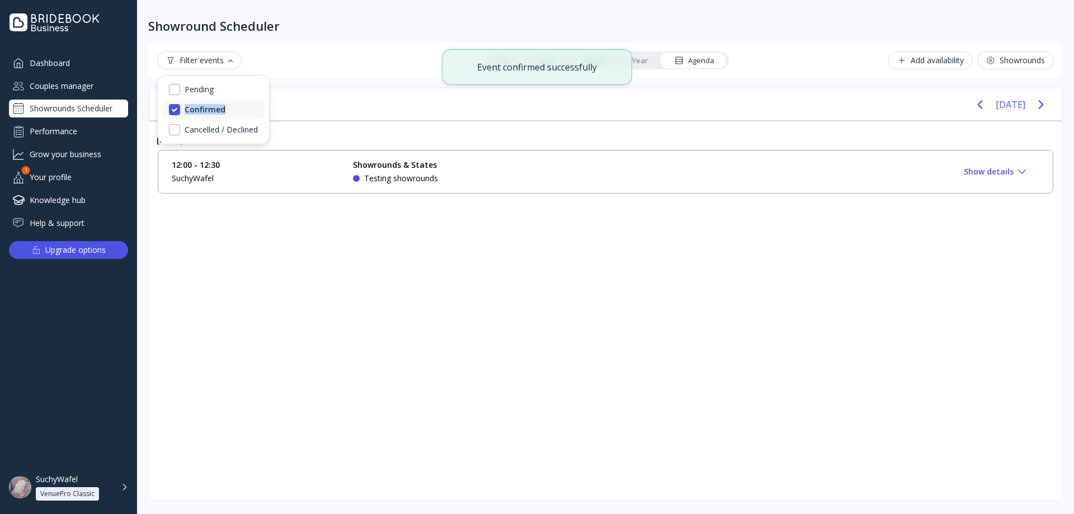
click at [218, 112] on div "Confirmed" at bounding box center [205, 110] width 41 height 10
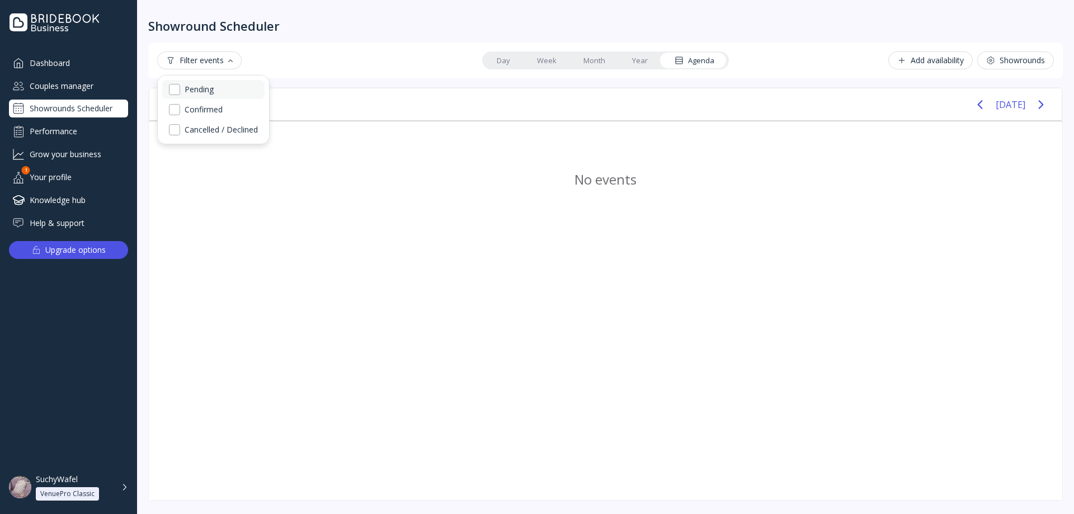
click at [214, 89] on div "Pending" at bounding box center [199, 89] width 29 height 10
click at [214, 89] on div "Pending" at bounding box center [200, 89] width 31 height 10
click at [214, 89] on div "Pending" at bounding box center [199, 89] width 29 height 10
click at [213, 92] on div "Pending" at bounding box center [200, 89] width 31 height 10
click at [632, 56] on link "Year" at bounding box center [640, 61] width 43 height 16
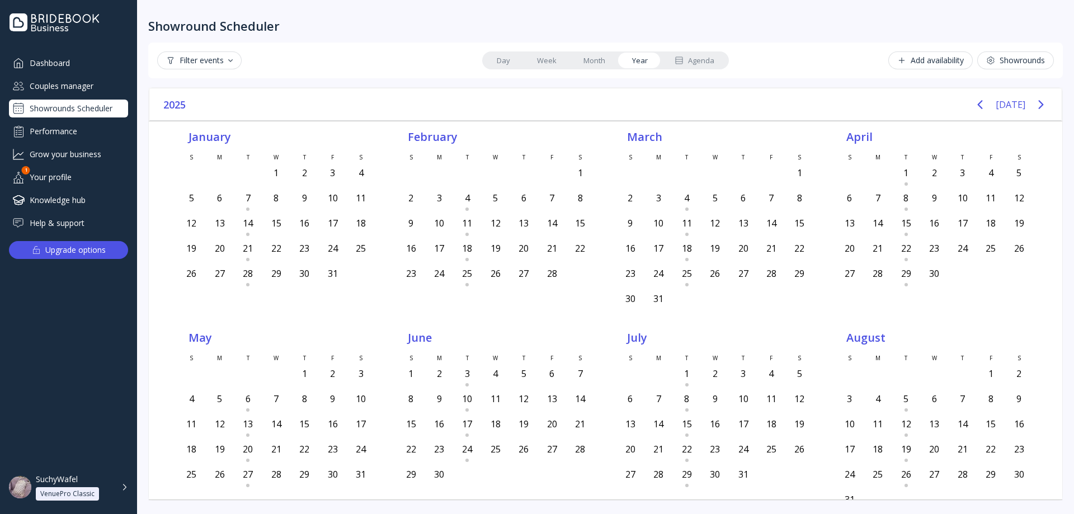
click at [206, 65] on div "Filter events" at bounding box center [199, 60] width 67 height 9
click at [211, 86] on div "Pending" at bounding box center [199, 89] width 29 height 10
click at [203, 103] on div "Confirmed" at bounding box center [213, 109] width 102 height 19
click at [209, 125] on div "Cancelled / Declined" at bounding box center [221, 130] width 73 height 10
click at [571, 68] on link "Month" at bounding box center [594, 61] width 49 height 16
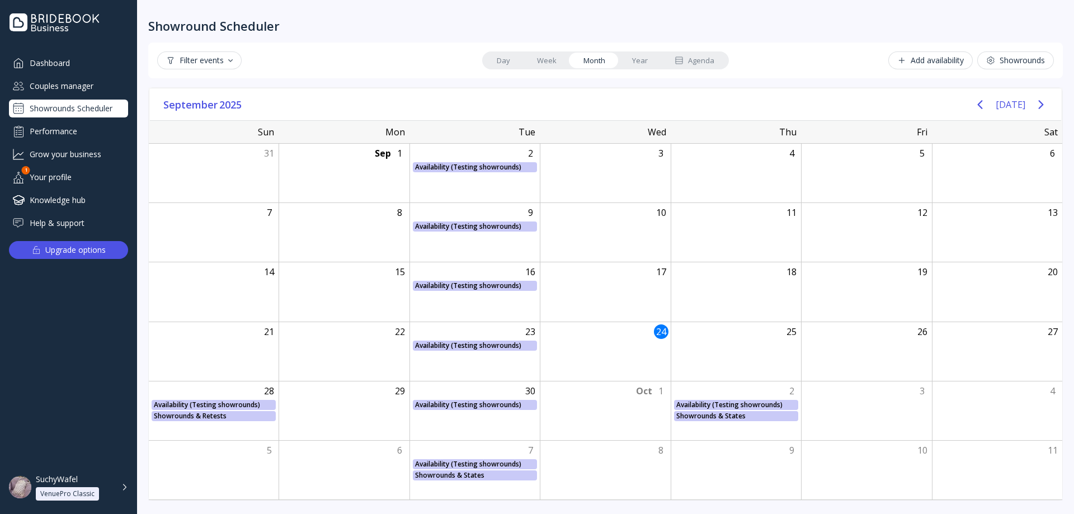
click at [209, 64] on div "Filter events" at bounding box center [199, 60] width 67 height 9
click at [203, 91] on div "Pending" at bounding box center [200, 89] width 31 height 10
click at [206, 110] on div "Confirmed" at bounding box center [205, 110] width 41 height 10
click at [208, 130] on div "Cancelled / Declined" at bounding box center [224, 130] width 78 height 10
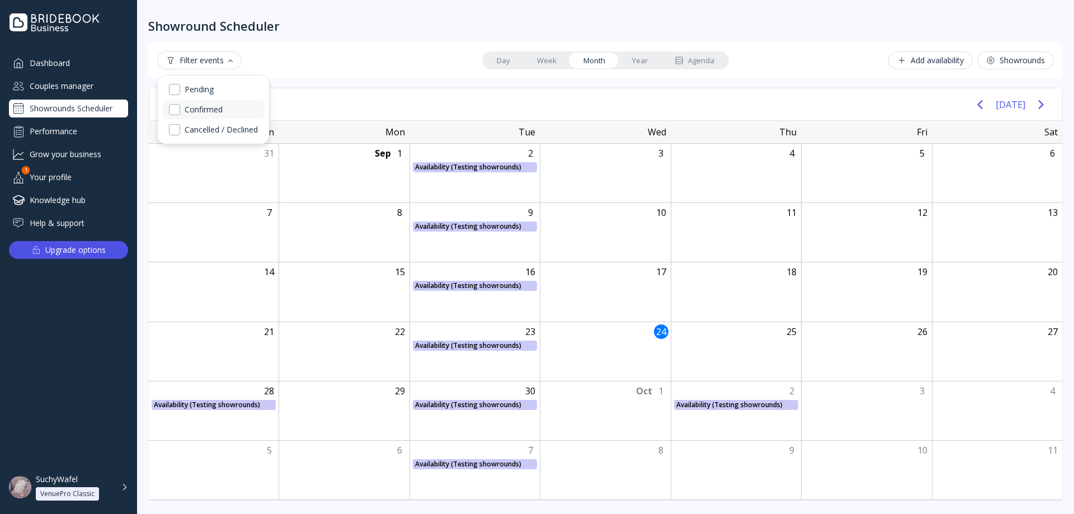
click at [224, 110] on div "Confirmed" at bounding box center [213, 109] width 102 height 19
click at [211, 92] on div "Pending" at bounding box center [199, 89] width 29 height 10
click at [214, 112] on div "Confirmed" at bounding box center [205, 110] width 41 height 10
click at [211, 133] on div "Cancelled / Declined" at bounding box center [221, 130] width 73 height 10
click at [211, 133] on div "Cancelled / Declined" at bounding box center [224, 130] width 78 height 10
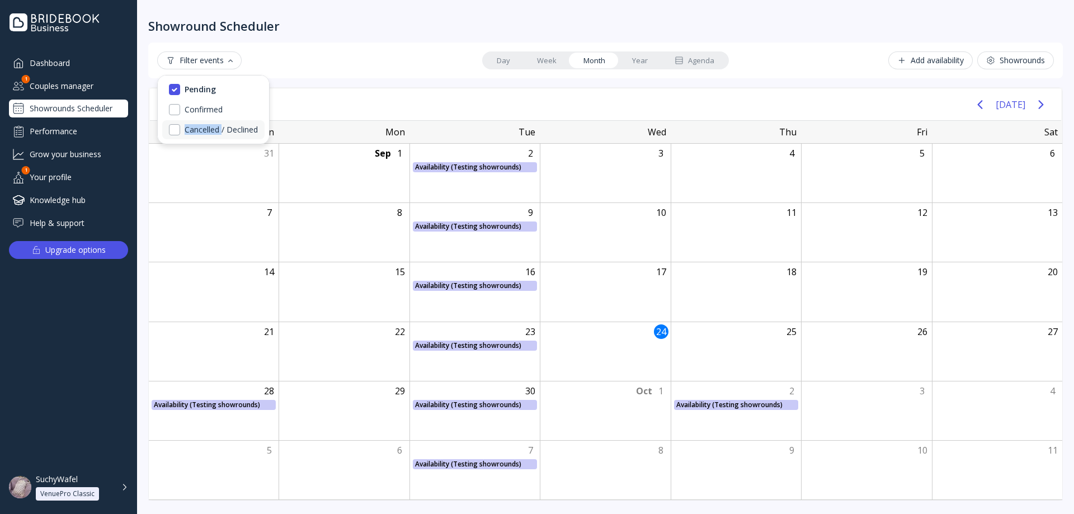
click at [211, 133] on div "Cancelled / Declined" at bounding box center [221, 130] width 73 height 10
click at [203, 88] on div "Pending" at bounding box center [200, 89] width 31 height 10
click at [205, 90] on div "Pending" at bounding box center [199, 89] width 29 height 10
click at [205, 90] on div "Pending" at bounding box center [200, 89] width 31 height 10
click at [210, 114] on div "Confirmed" at bounding box center [204, 110] width 38 height 10
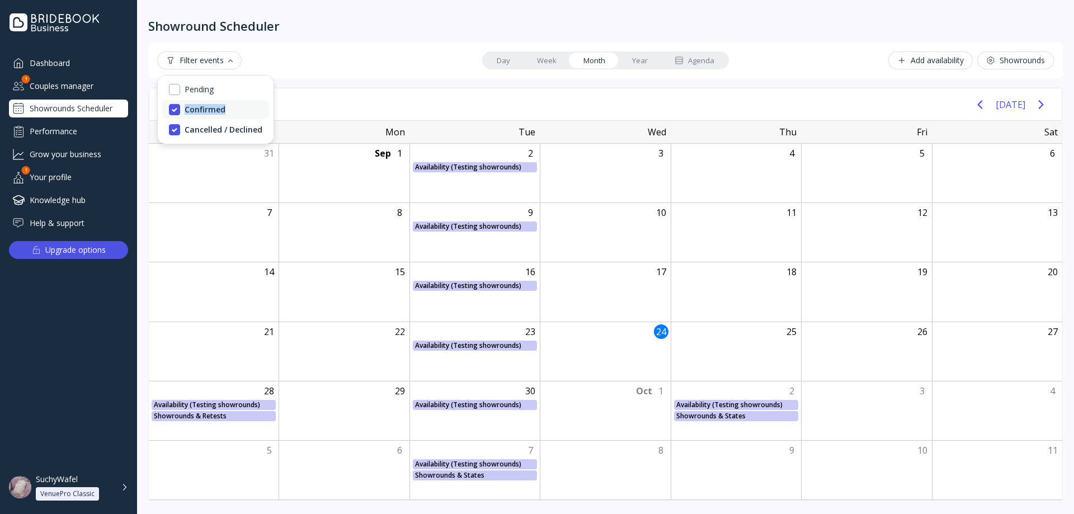
click at [210, 114] on div "Confirmed" at bounding box center [205, 110] width 41 height 10
click at [562, 64] on link "Week" at bounding box center [547, 61] width 46 height 16
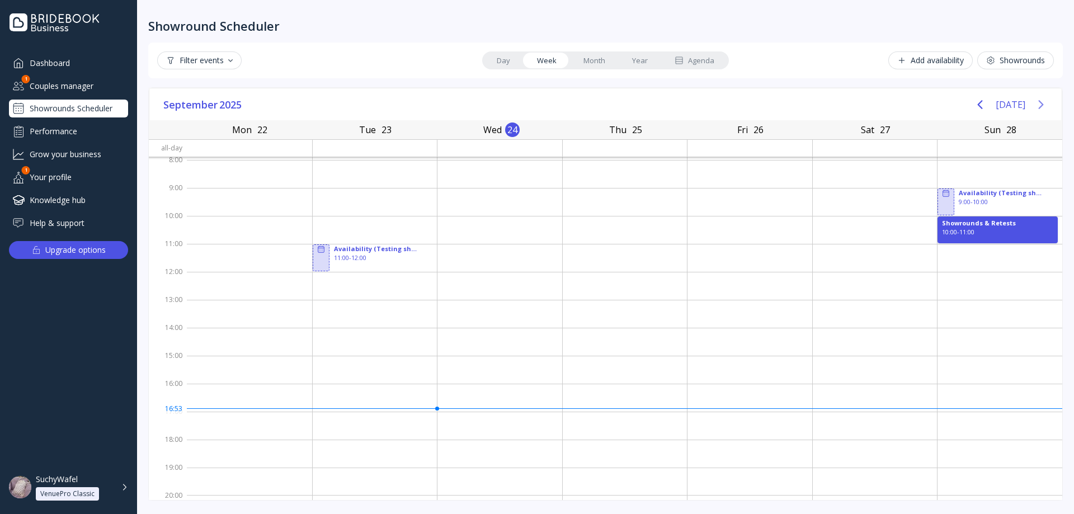
click at [1027, 107] on div "[DATE]" at bounding box center [1010, 104] width 83 height 22
click at [979, 103] on icon "Previous page" at bounding box center [979, 104] width 13 height 13
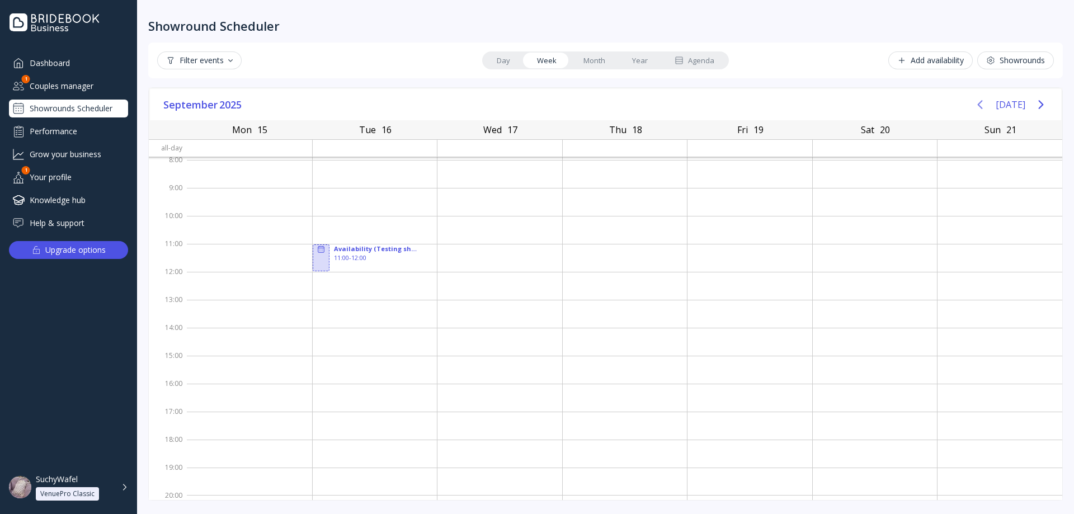
click at [983, 103] on icon "Previous page" at bounding box center [979, 104] width 13 height 13
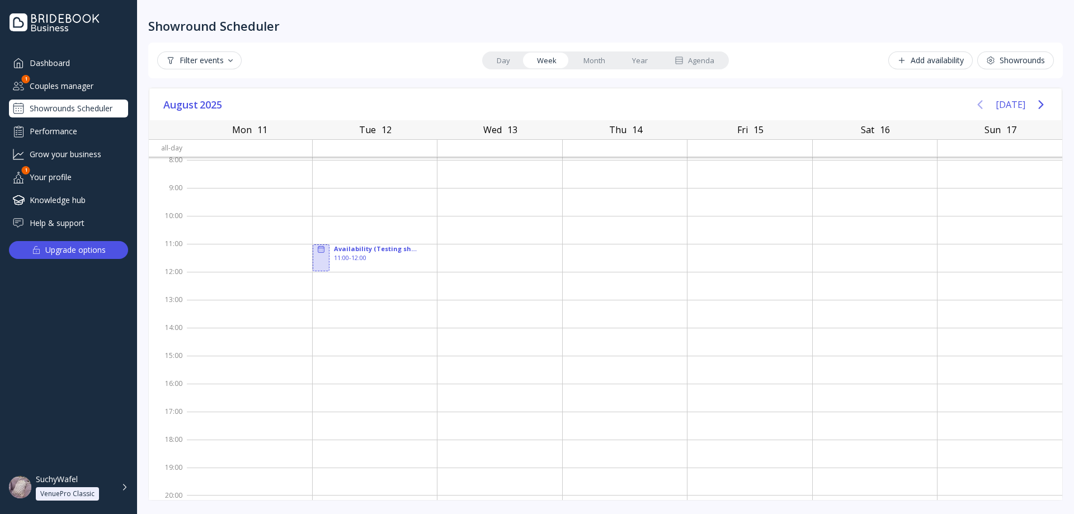
click at [983, 103] on icon "Previous page" at bounding box center [979, 104] width 13 height 13
click at [208, 63] on div "Filter events" at bounding box center [199, 60] width 67 height 9
click at [209, 129] on div "Cancelled / Declined" at bounding box center [224, 130] width 78 height 10
click at [594, 59] on link "Month" at bounding box center [594, 61] width 49 height 16
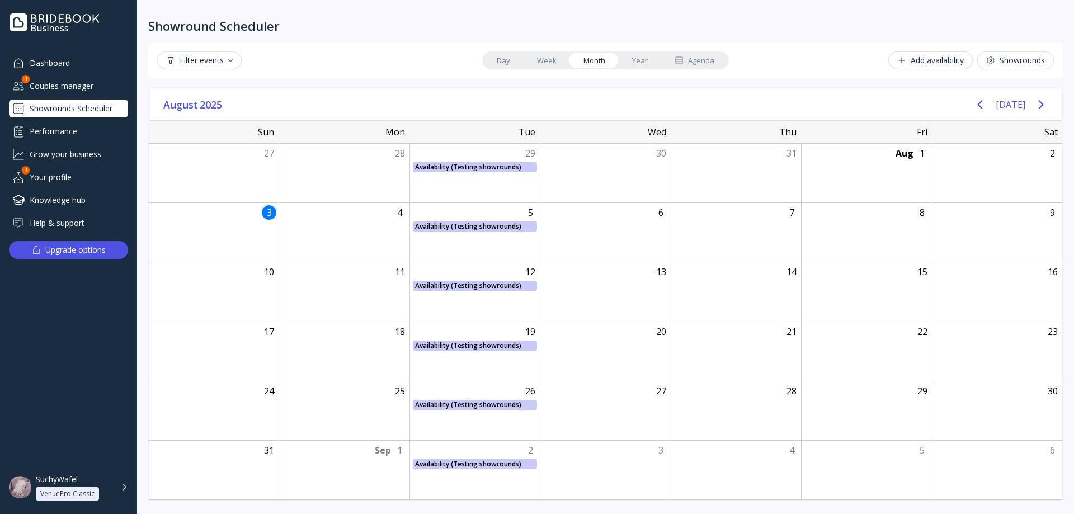
click at [232, 62] on div "Filter events" at bounding box center [199, 60] width 67 height 9
click at [195, 123] on div "Cancelled / Declined" at bounding box center [213, 129] width 102 height 19
click at [195, 124] on div "Cancelled / Declined" at bounding box center [215, 129] width 107 height 19
click at [196, 110] on div "Confirmed" at bounding box center [204, 110] width 38 height 10
click at [196, 110] on div "Confirmed" at bounding box center [205, 110] width 41 height 10
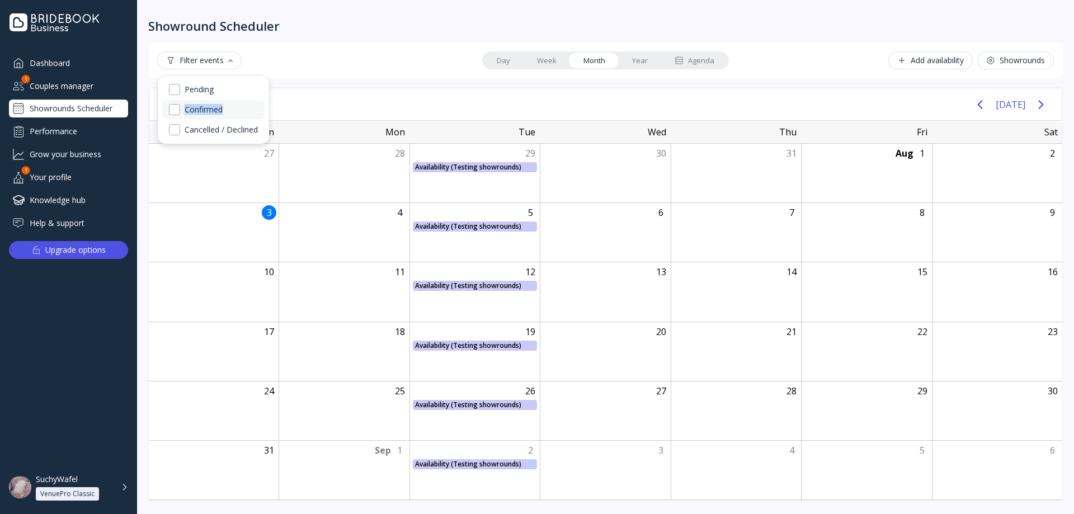
click at [196, 110] on div "Confirmed" at bounding box center [204, 110] width 38 height 10
click at [196, 110] on div "Confirmed" at bounding box center [205, 110] width 41 height 10
click at [990, 111] on button "Previous page" at bounding box center [980, 104] width 22 height 22
click at [220, 62] on div "Filter events" at bounding box center [199, 60] width 67 height 9
click at [210, 127] on div "Cancelled / Declined" at bounding box center [221, 130] width 73 height 10
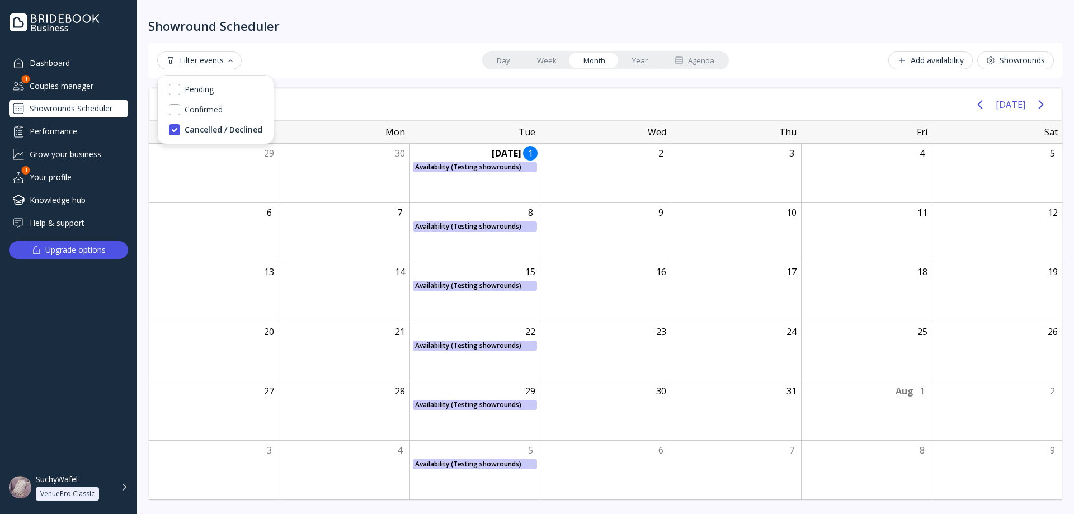
click at [552, 94] on div "[DATE] [DATE]" at bounding box center [605, 105] width 911 height 32
click at [991, 104] on button "Previous page" at bounding box center [980, 104] width 22 height 22
click at [1004, 104] on button "[DATE]" at bounding box center [1011, 105] width 30 height 20
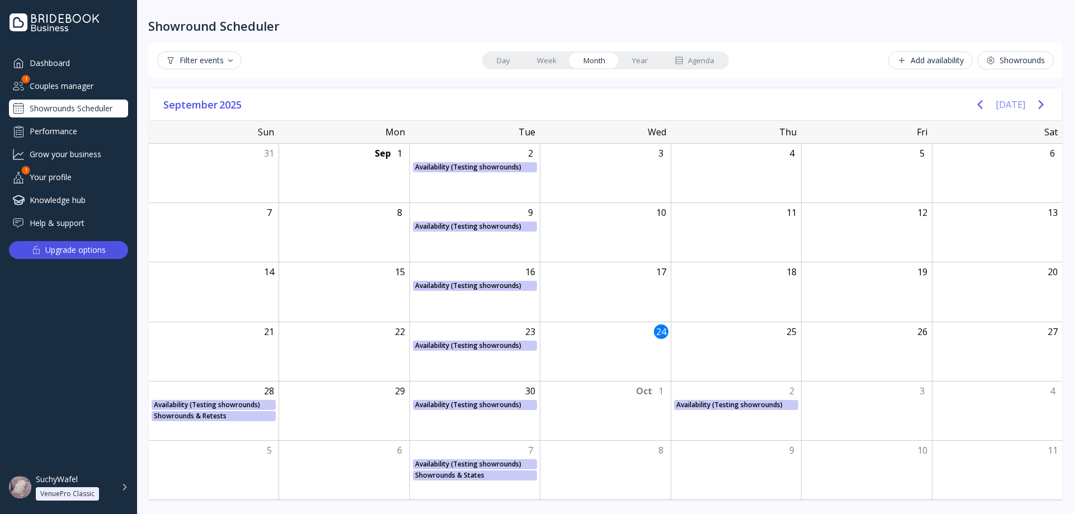
click at [1004, 104] on button "[DATE]" at bounding box center [1011, 105] width 30 height 20
click at [219, 64] on div "Filter events" at bounding box center [199, 60] width 67 height 9
click at [203, 127] on div "Cancelled / Declined" at bounding box center [224, 130] width 78 height 10
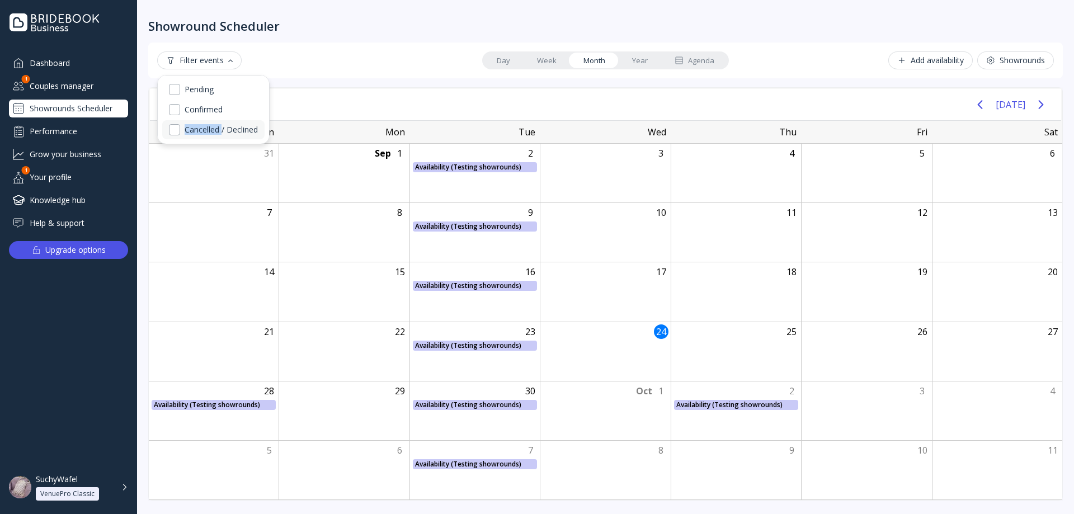
click at [203, 127] on div "Cancelled / Declined" at bounding box center [221, 130] width 73 height 10
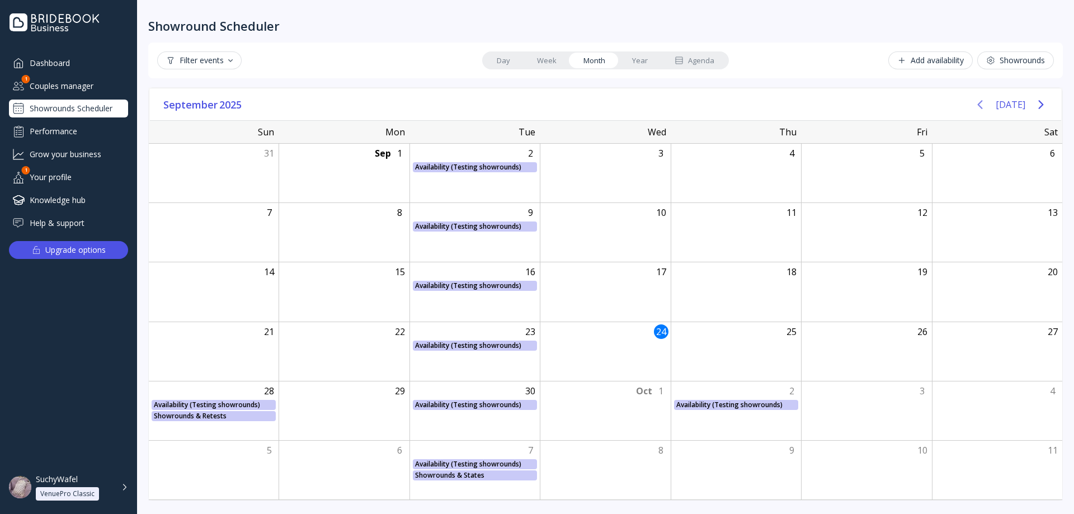
click at [987, 106] on icon "Previous page" at bounding box center [979, 104] width 13 height 13
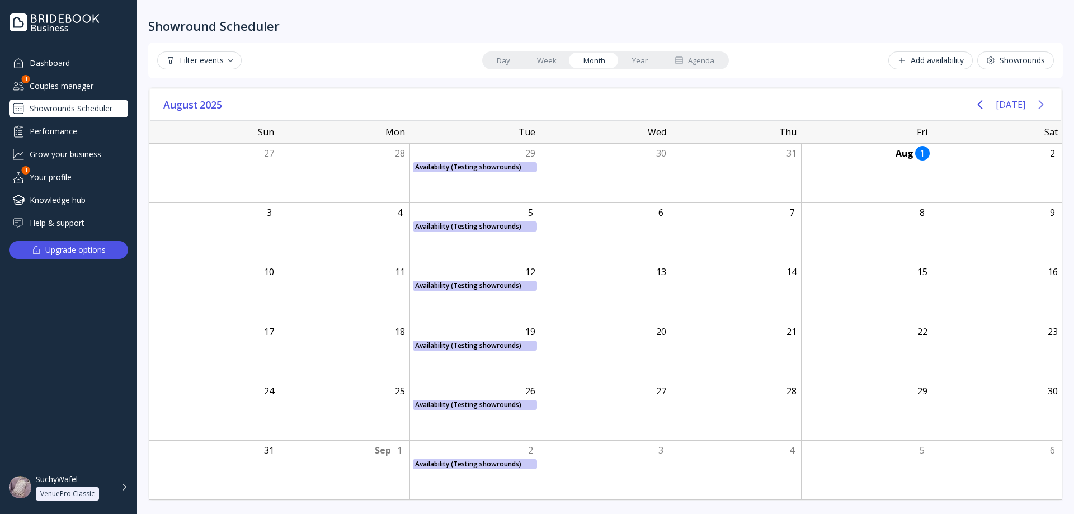
click at [1047, 103] on icon "Next page" at bounding box center [1040, 104] width 13 height 13
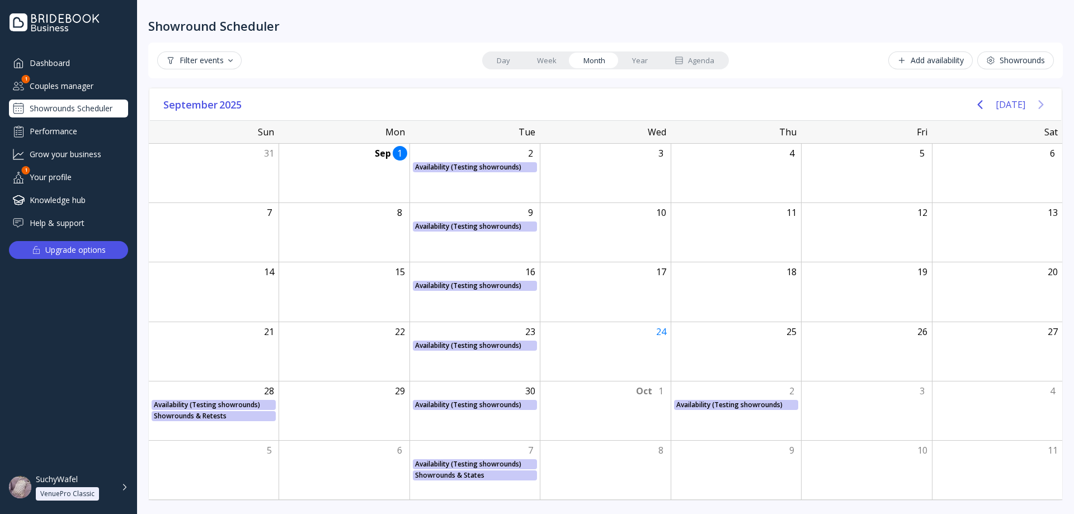
click at [1047, 103] on icon "Next page" at bounding box center [1040, 104] width 13 height 13
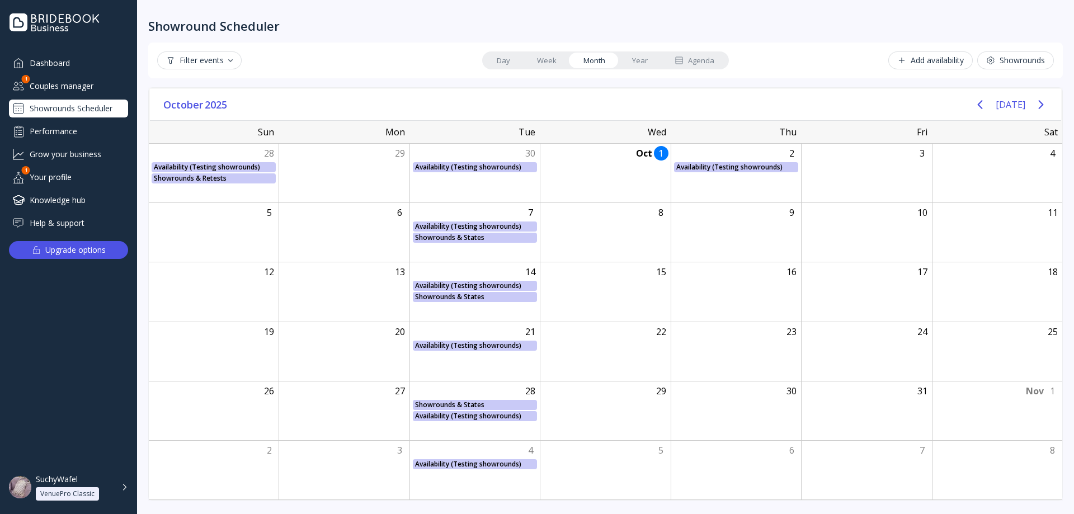
click at [205, 56] on div "Filter events" at bounding box center [199, 60] width 67 height 9
click at [211, 126] on div "Cancelled / Declined" at bounding box center [224, 130] width 78 height 10
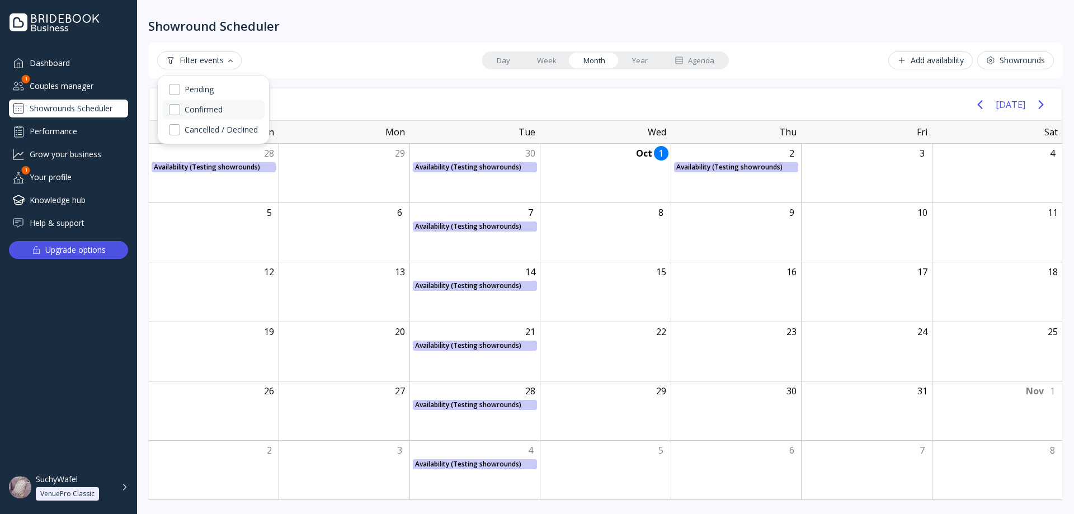
click at [208, 112] on div "Confirmed" at bounding box center [204, 110] width 38 height 10
click at [209, 87] on div "Pending" at bounding box center [199, 89] width 29 height 10
click at [212, 107] on div "Confirmed" at bounding box center [205, 110] width 41 height 10
click at [211, 87] on div "Pending" at bounding box center [200, 89] width 31 height 10
click at [211, 106] on div "Confirmed" at bounding box center [204, 110] width 38 height 10
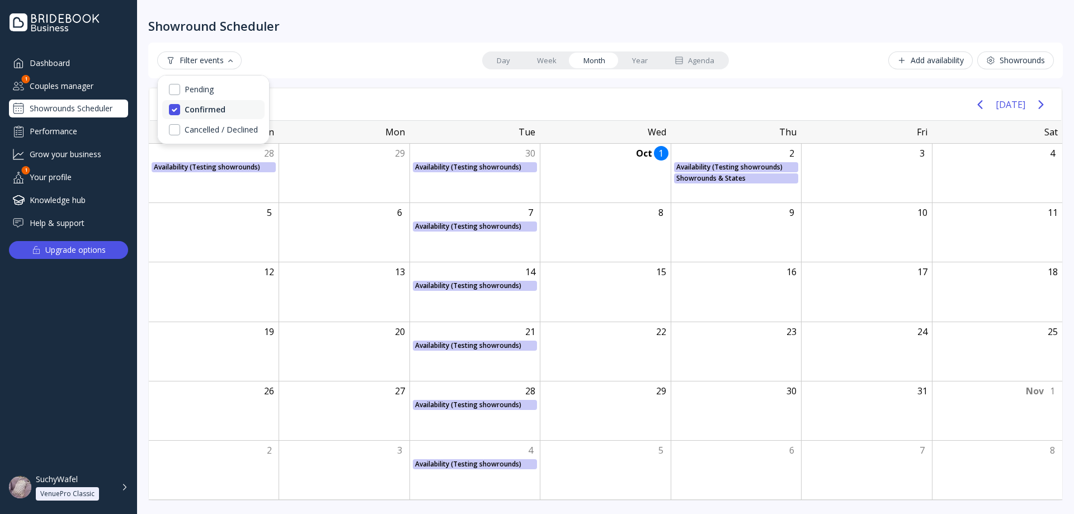
click at [213, 109] on div "Confirmed" at bounding box center [205, 110] width 41 height 10
click at [97, 87] on div "Couples manager" at bounding box center [68, 86] width 119 height 18
